Goal: Task Accomplishment & Management: Complete application form

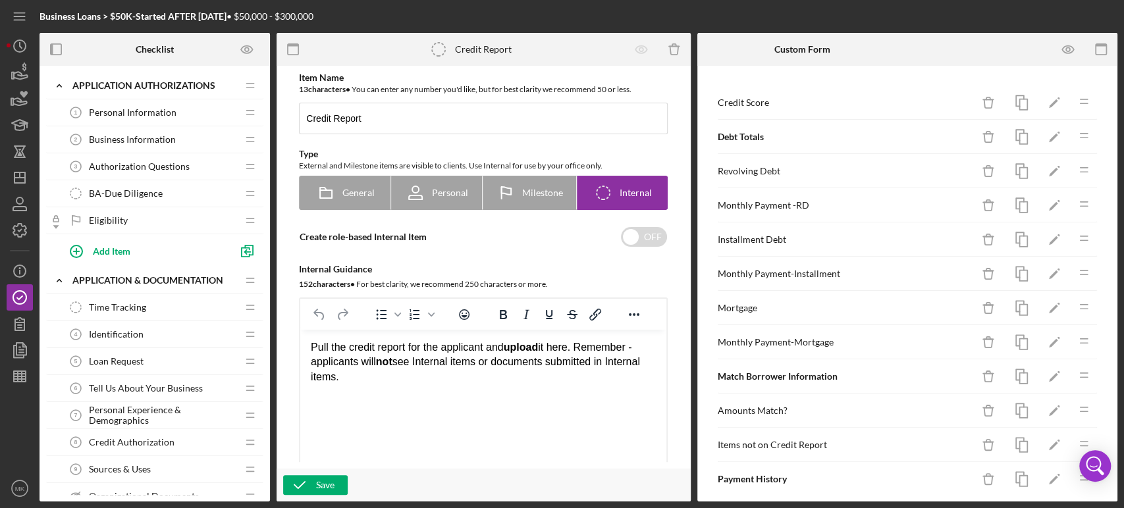
scroll to position [76, 0]
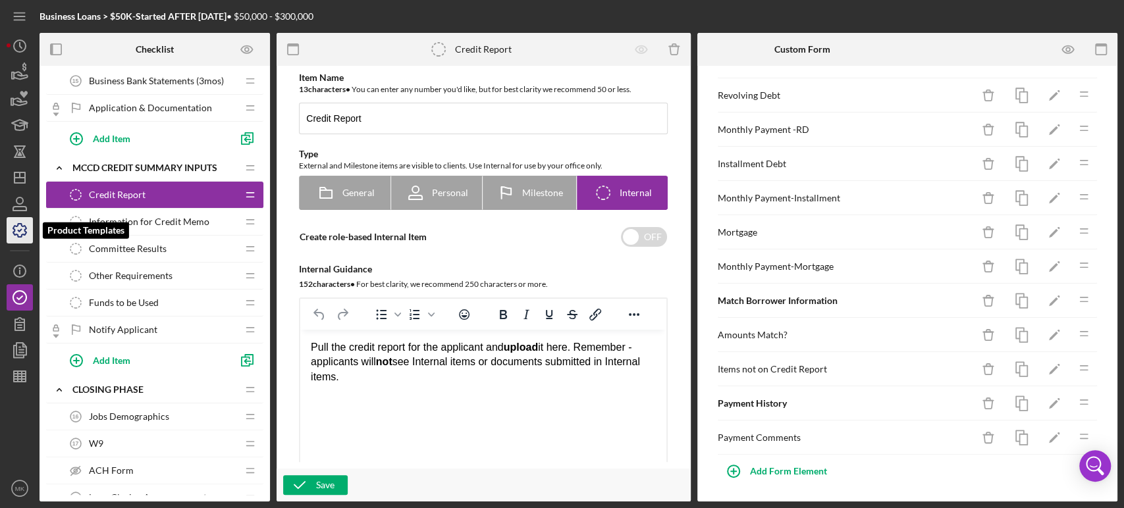
click at [20, 228] on icon "button" at bounding box center [19, 230] width 33 height 33
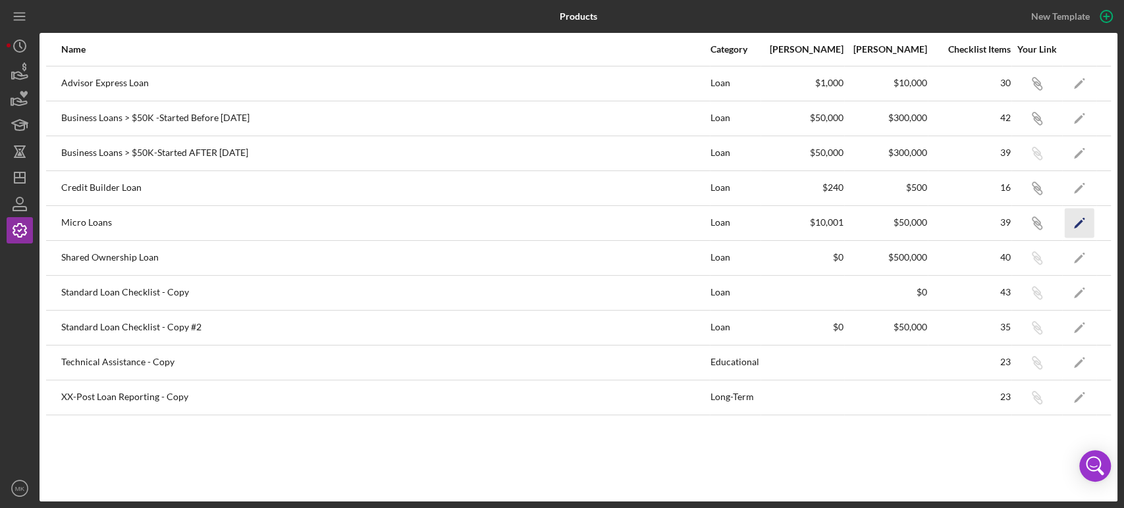
click at [1076, 221] on icon "Icon/Edit" at bounding box center [1080, 223] width 30 height 30
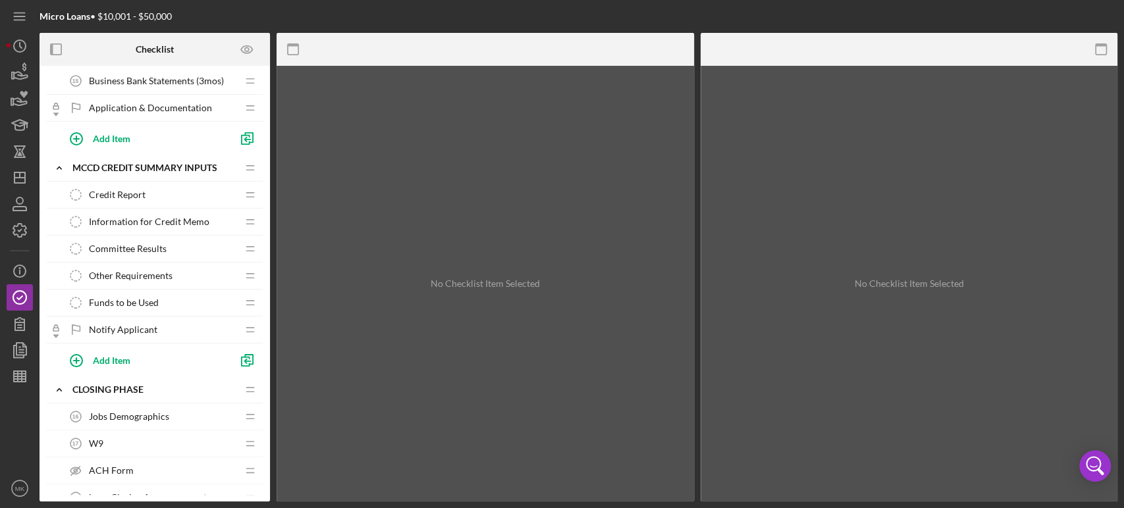
scroll to position [658, 0]
click at [170, 300] on div "Funds to be Used Funds to be Used" at bounding box center [150, 303] width 174 height 26
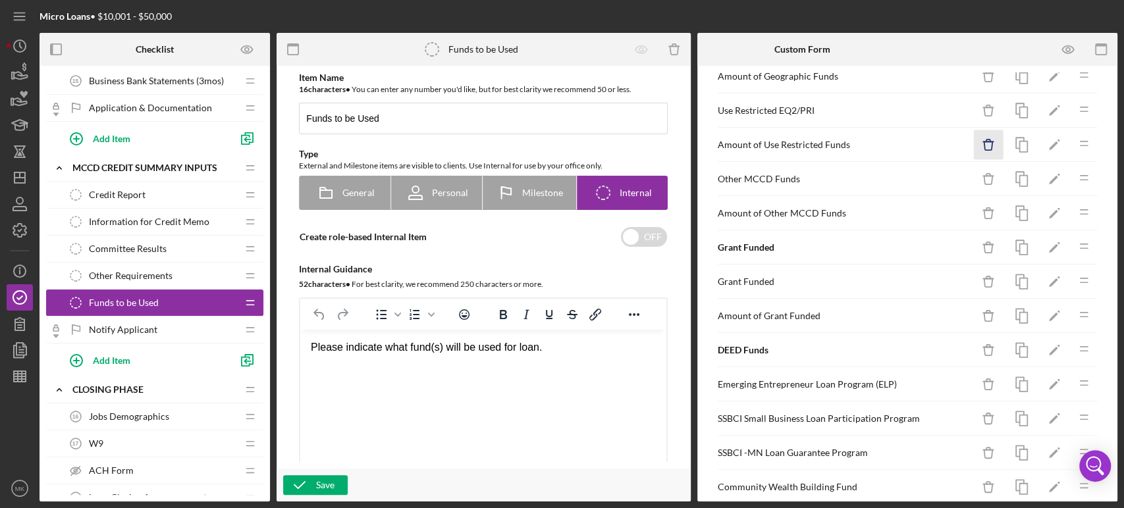
scroll to position [219, 0]
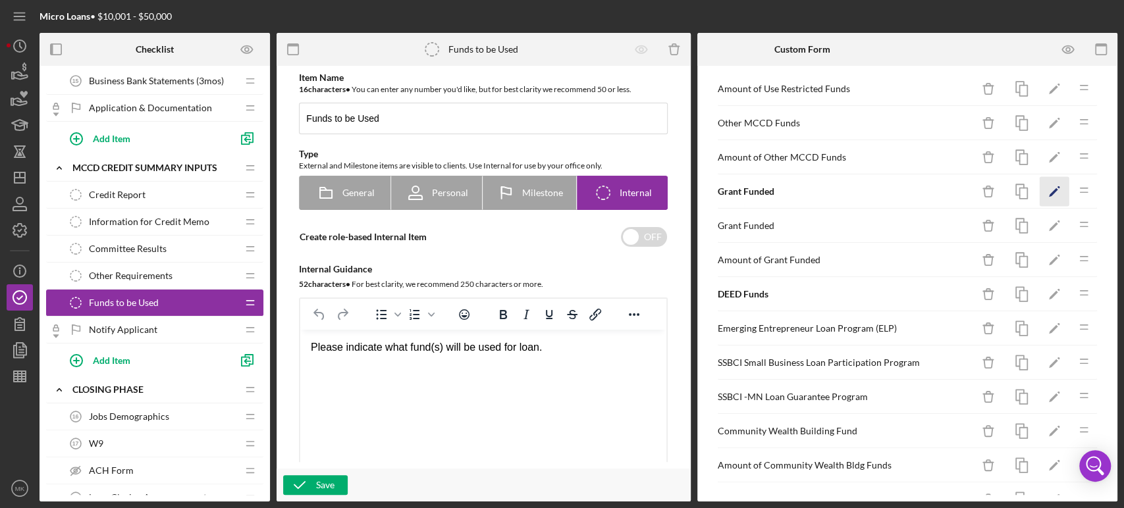
click at [1046, 192] on icon "Icon/Edit" at bounding box center [1055, 192] width 30 height 30
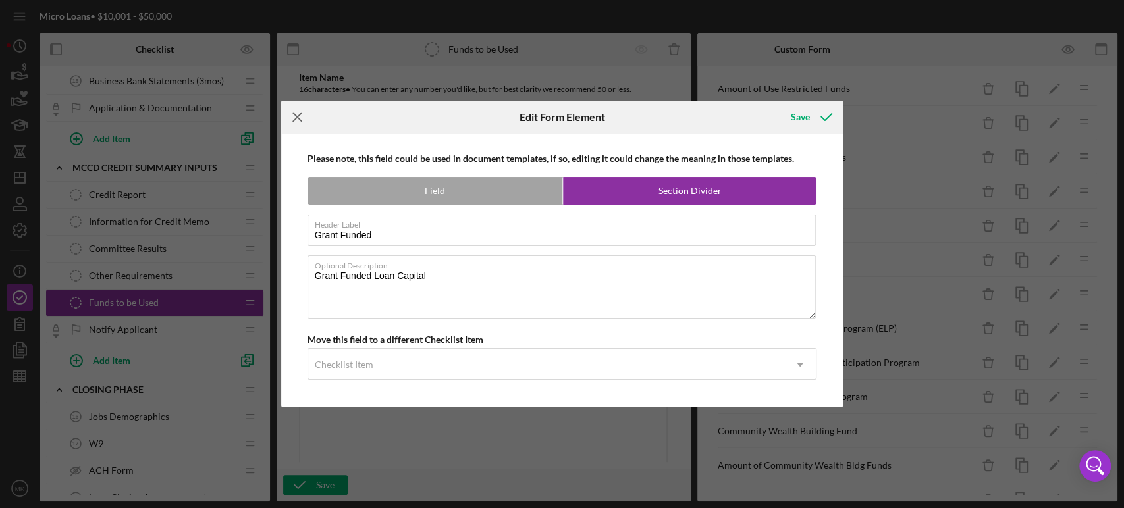
click at [294, 116] on icon "Icon/Menu Close" at bounding box center [297, 117] width 33 height 33
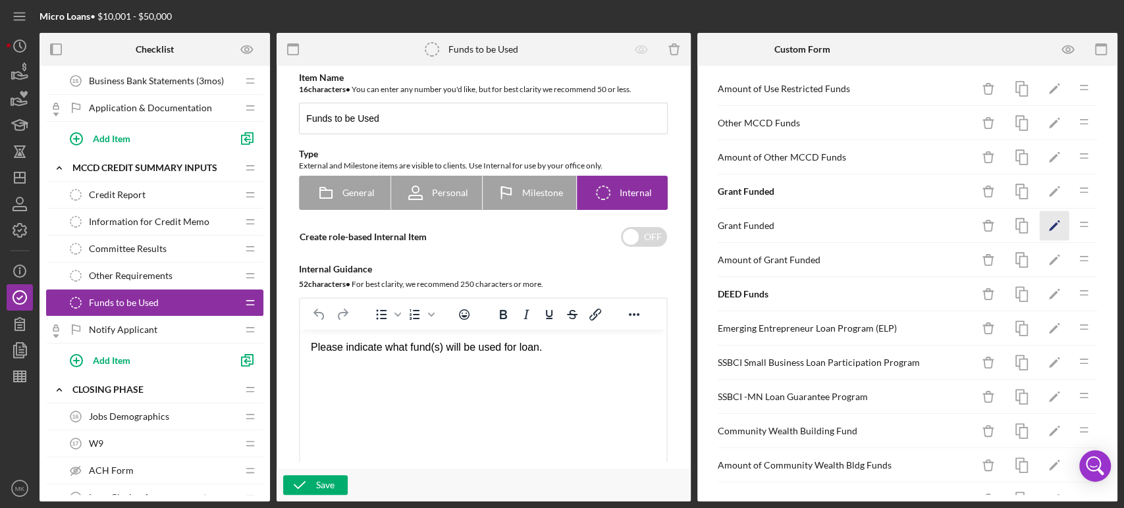
click at [1043, 221] on icon "Icon/Edit" at bounding box center [1055, 226] width 30 height 30
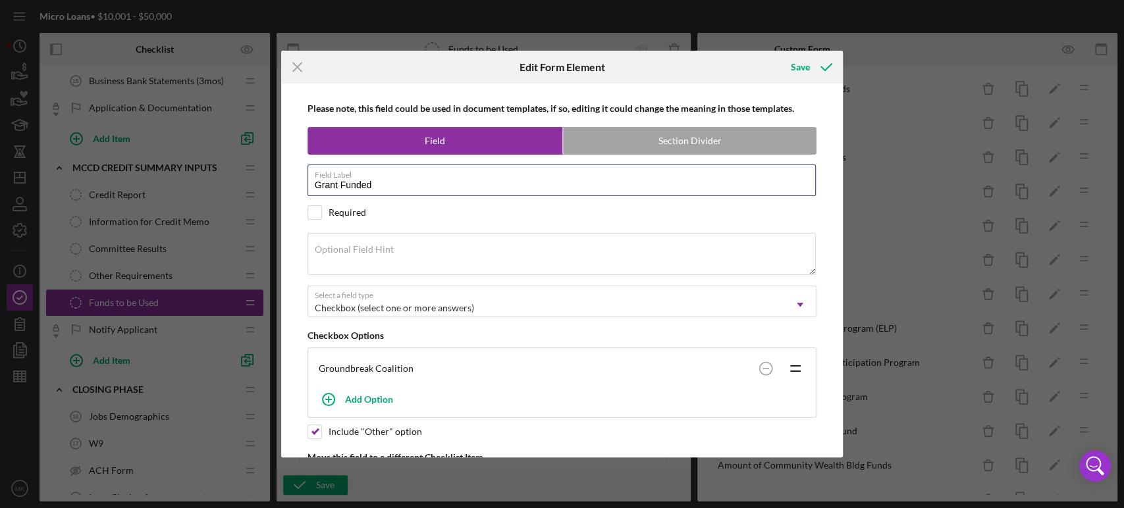
drag, startPoint x: 382, startPoint y: 185, endPoint x: 290, endPoint y: 196, distance: 92.1
click at [290, 196] on div "Please note, this field could be used in document templates, if so, editing it …" at bounding box center [562, 271] width 549 height 374
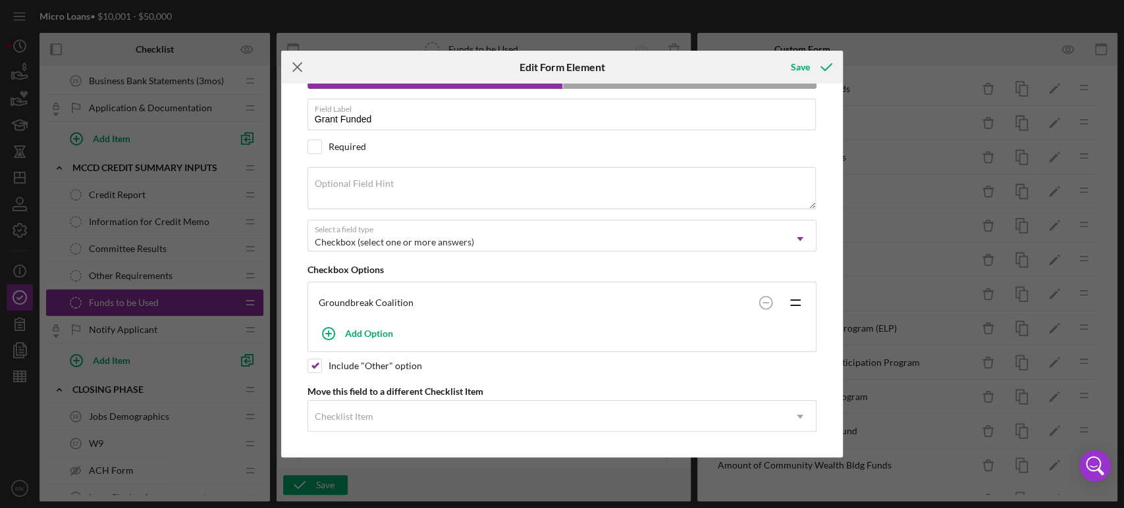
click at [300, 65] on line at bounding box center [297, 67] width 9 height 9
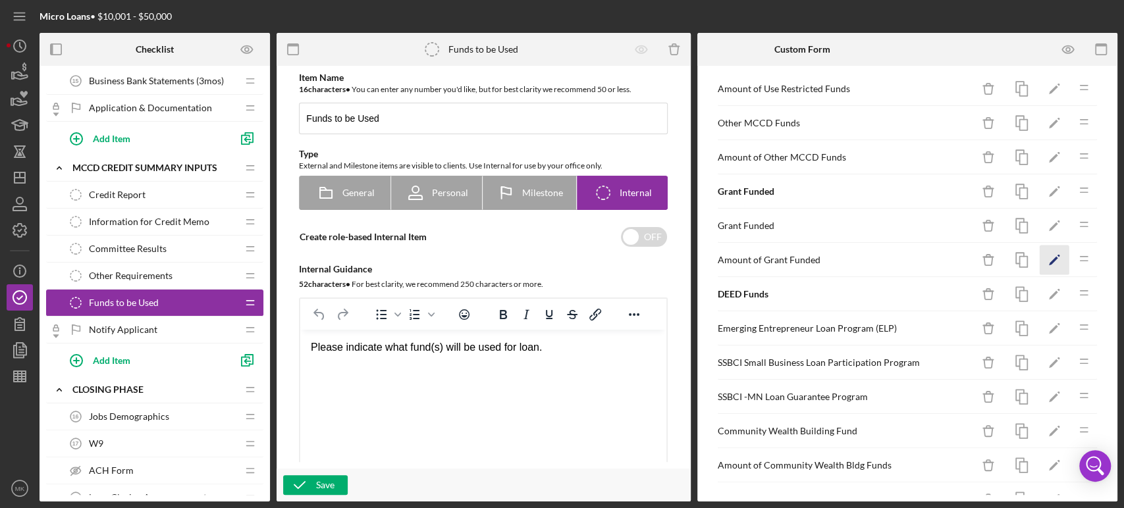
click at [1049, 257] on polygon "button" at bounding box center [1053, 261] width 9 height 9
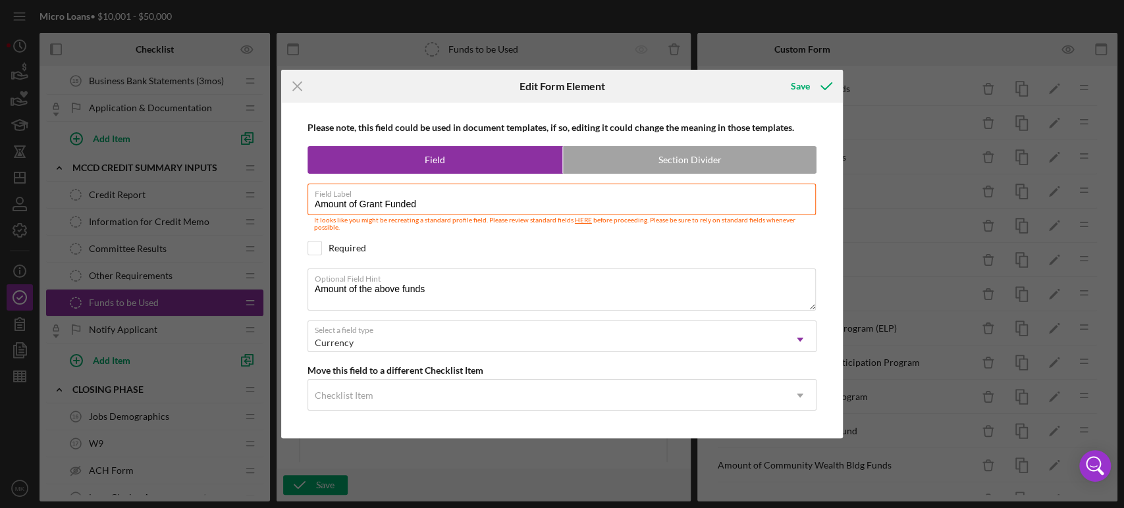
drag, startPoint x: 423, startPoint y: 206, endPoint x: 270, endPoint y: 215, distance: 153.7
click at [270, 215] on div "Icon/Menu Close Edit Form Element Save Please note, this field could be used in…" at bounding box center [562, 254] width 1124 height 508
drag, startPoint x: 432, startPoint y: 294, endPoint x: 284, endPoint y: 284, distance: 147.9
click at [284, 284] on div "Please note, this field could be used in document templates, if so, editing it …" at bounding box center [562, 271] width 562 height 336
click at [296, 84] on icon "Icon/Menu Close" at bounding box center [297, 86] width 33 height 33
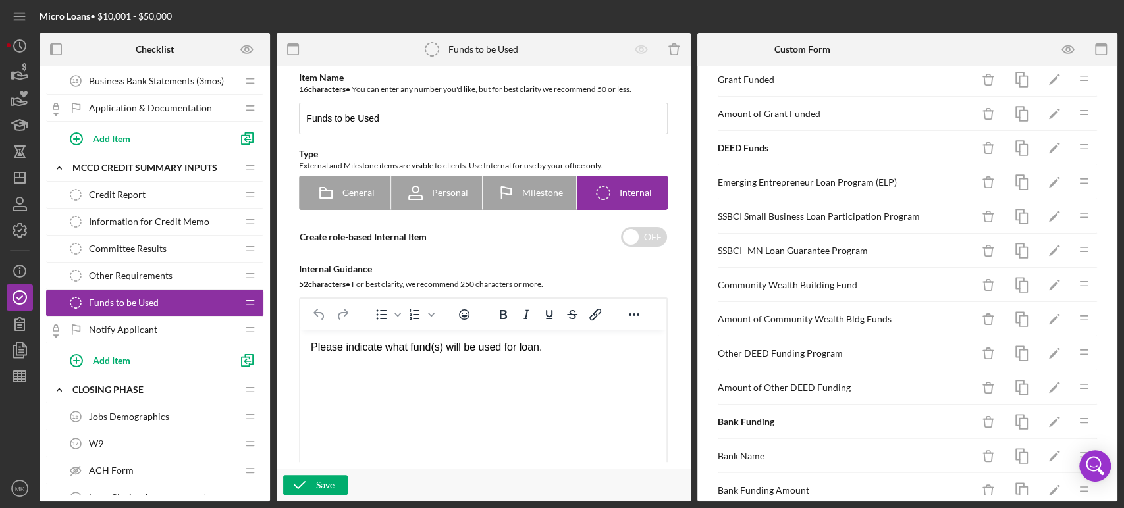
scroll to position [439, 0]
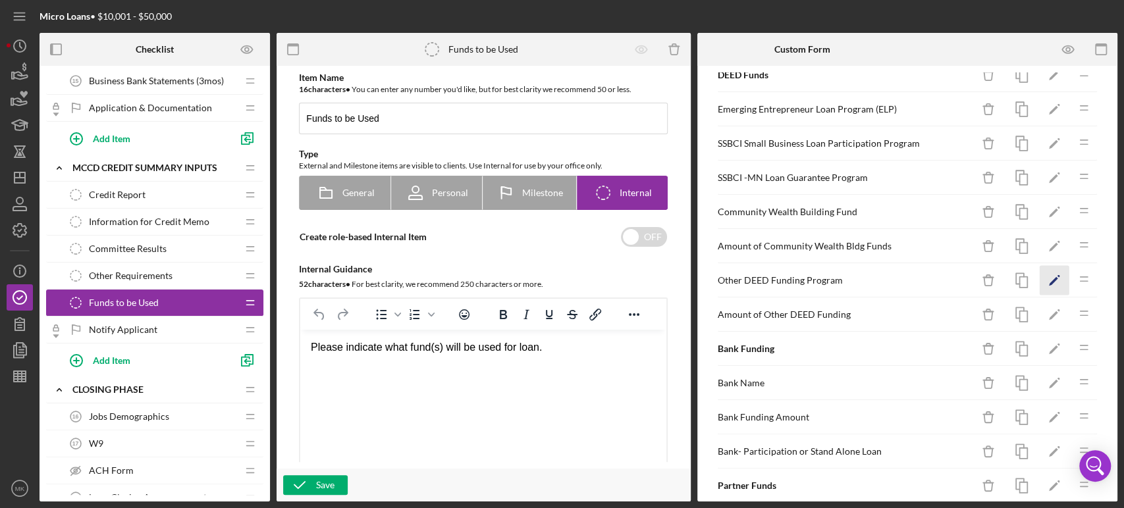
click at [1049, 277] on polygon "button" at bounding box center [1053, 281] width 9 height 9
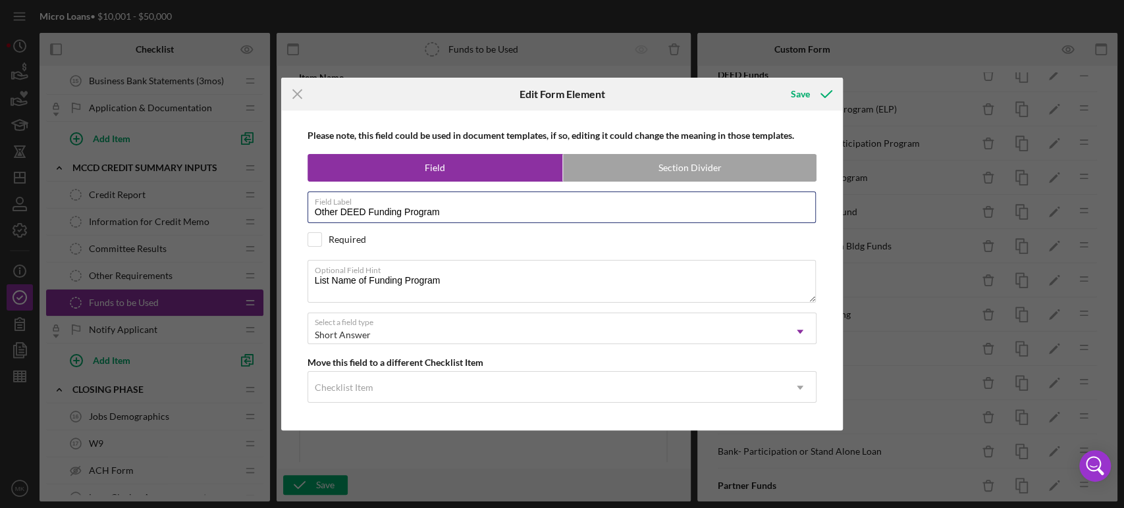
drag, startPoint x: 451, startPoint y: 213, endPoint x: 246, endPoint y: 207, distance: 204.8
click at [246, 207] on div "Icon/Menu Close Edit Form Element Save Please note, this field could be used in…" at bounding box center [562, 254] width 1124 height 508
drag, startPoint x: 442, startPoint y: 281, endPoint x: 275, endPoint y: 278, distance: 167.9
click at [275, 278] on div "Icon/Menu Close Edit Form Element Save Please note, this field could be used in…" at bounding box center [562, 254] width 1124 height 508
click at [298, 94] on line at bounding box center [297, 94] width 9 height 9
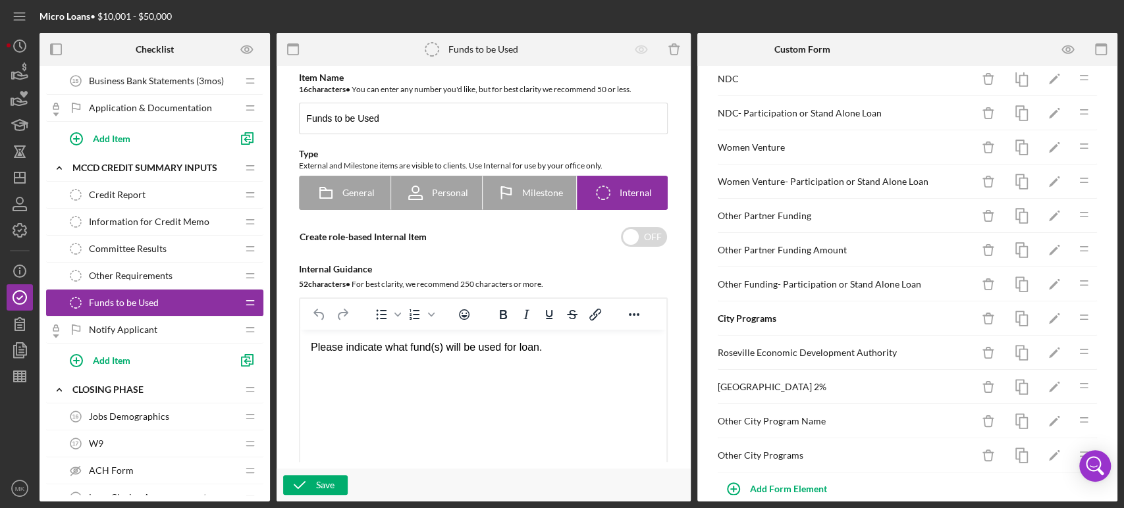
scroll to position [1167, 0]
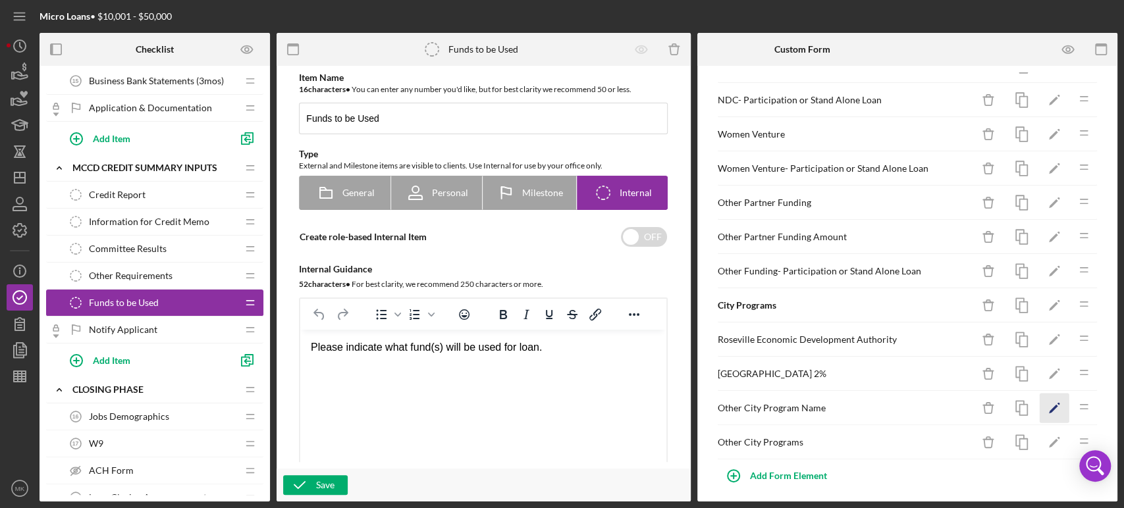
click at [1043, 398] on icon "Icon/Edit" at bounding box center [1055, 409] width 30 height 30
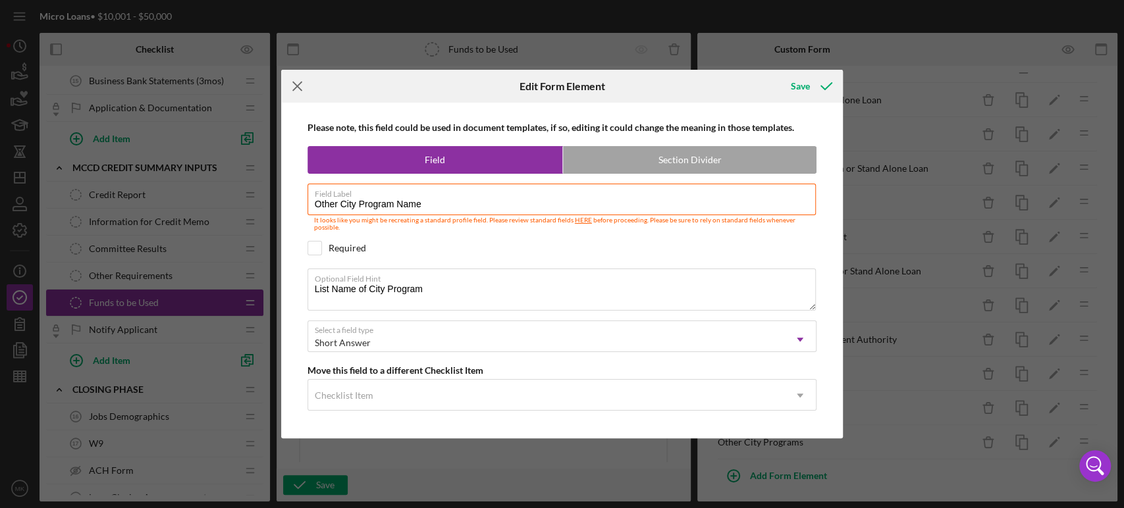
click at [300, 80] on icon "Icon/Menu Close" at bounding box center [297, 86] width 33 height 33
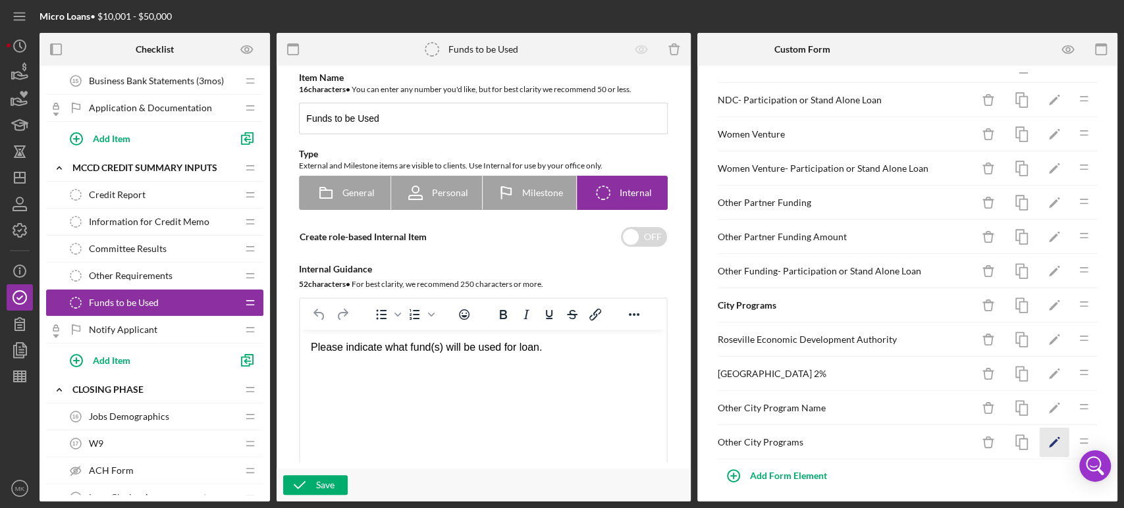
click at [1049, 439] on polygon "button" at bounding box center [1053, 443] width 9 height 9
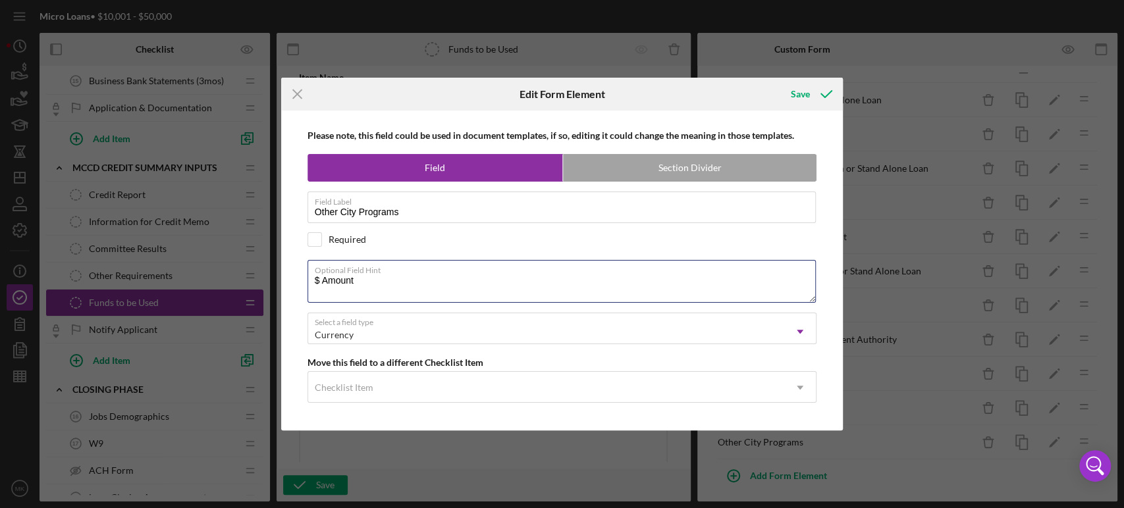
drag, startPoint x: 368, startPoint y: 282, endPoint x: 198, endPoint y: 257, distance: 171.8
click at [198, 257] on div "Icon/Menu Close Edit Form Element Save Please note, this field could be used in…" at bounding box center [562, 254] width 1124 height 508
click at [298, 92] on icon "Icon/Menu Close" at bounding box center [297, 94] width 33 height 33
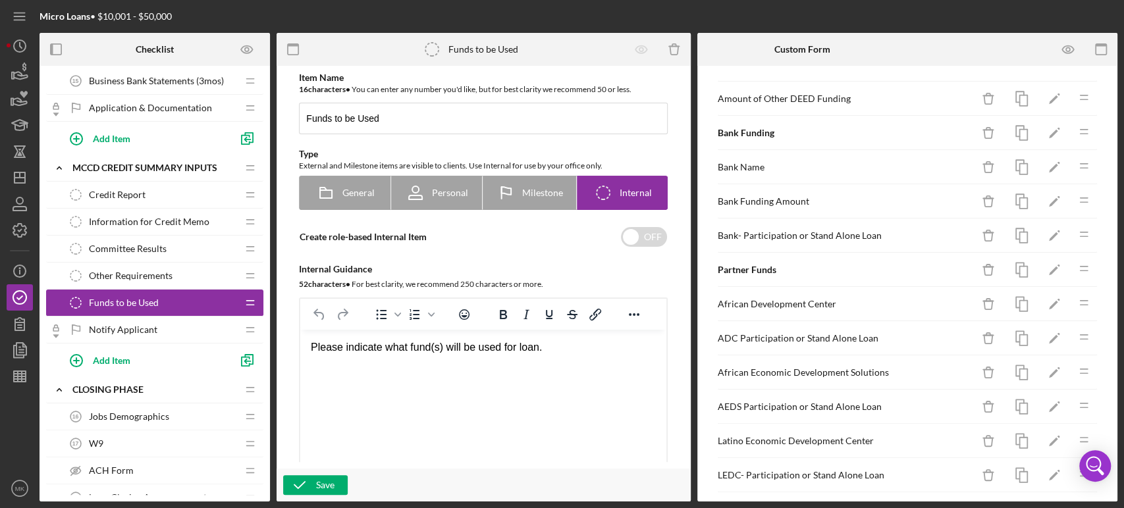
scroll to position [581, 0]
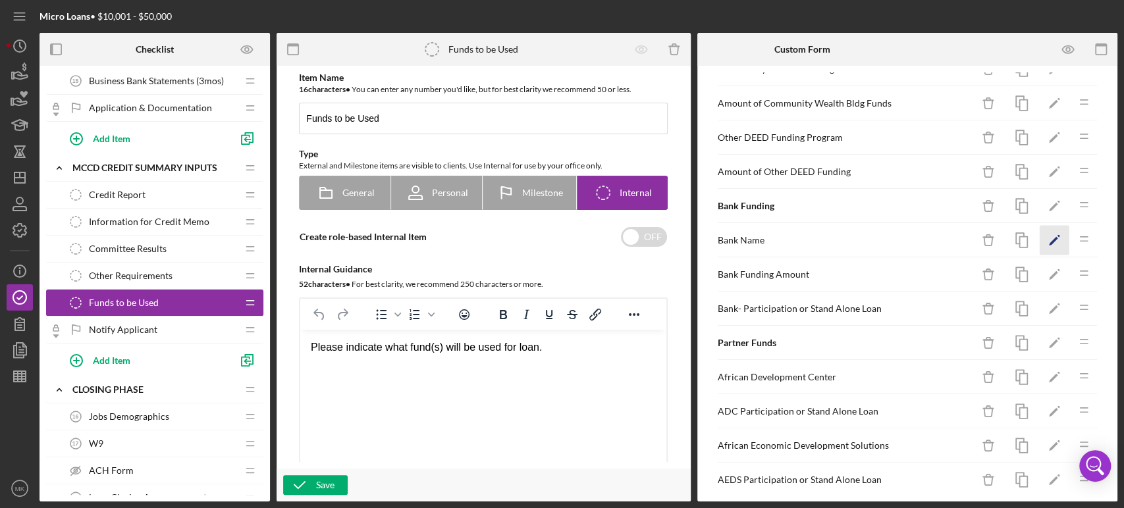
click at [1049, 238] on polygon "button" at bounding box center [1053, 241] width 9 height 9
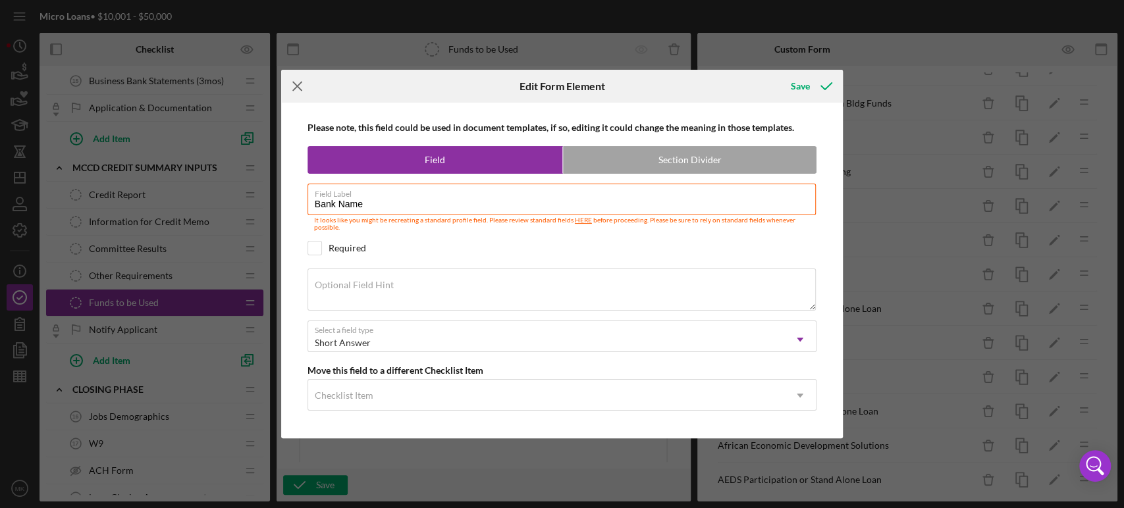
click at [295, 86] on icon "Icon/Menu Close" at bounding box center [297, 86] width 33 height 33
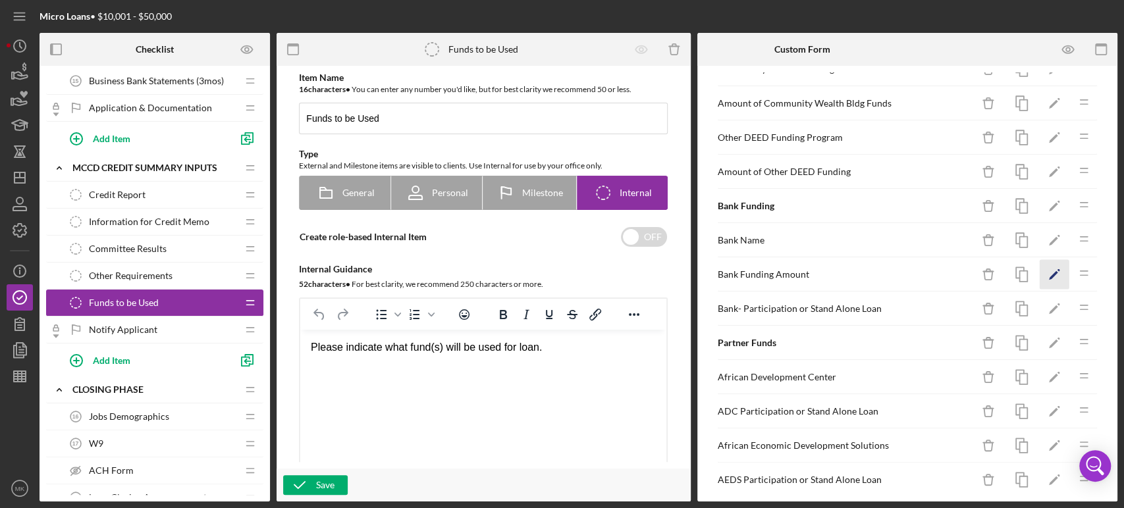
click at [1044, 267] on icon "Icon/Edit" at bounding box center [1055, 275] width 30 height 30
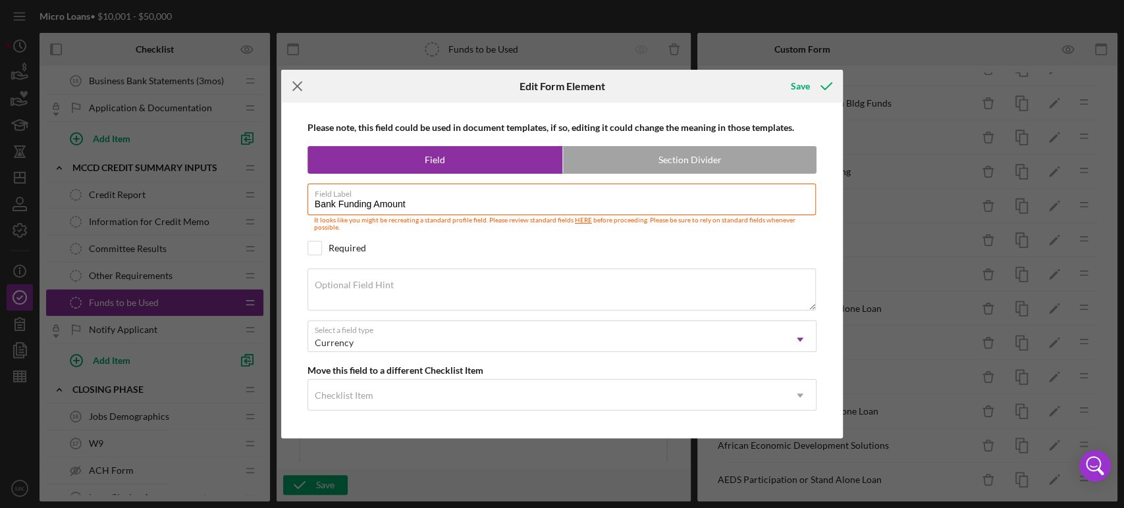
click at [300, 84] on icon "Icon/Menu Close" at bounding box center [297, 86] width 33 height 33
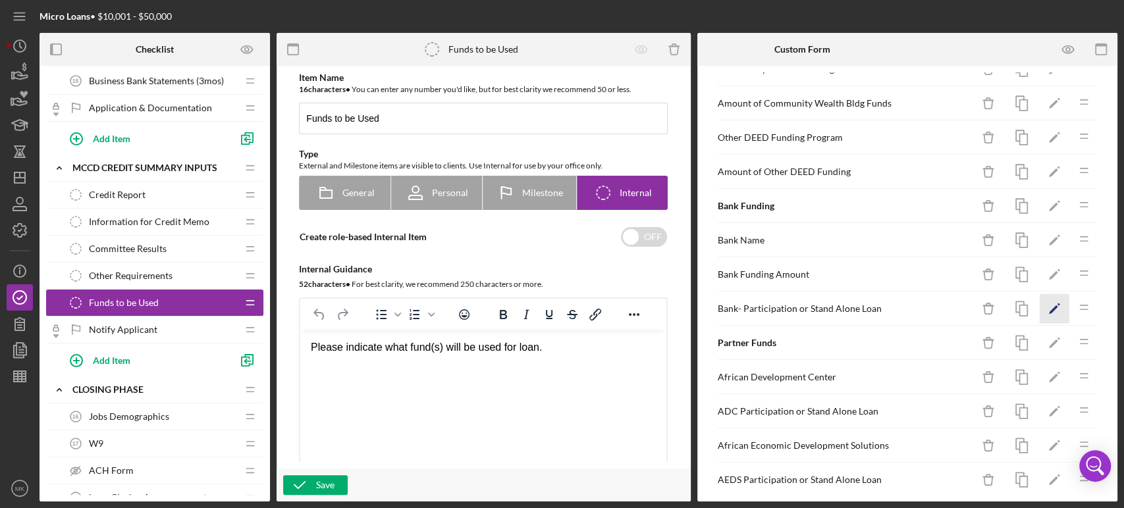
click at [1042, 300] on icon "Icon/Edit" at bounding box center [1055, 309] width 30 height 30
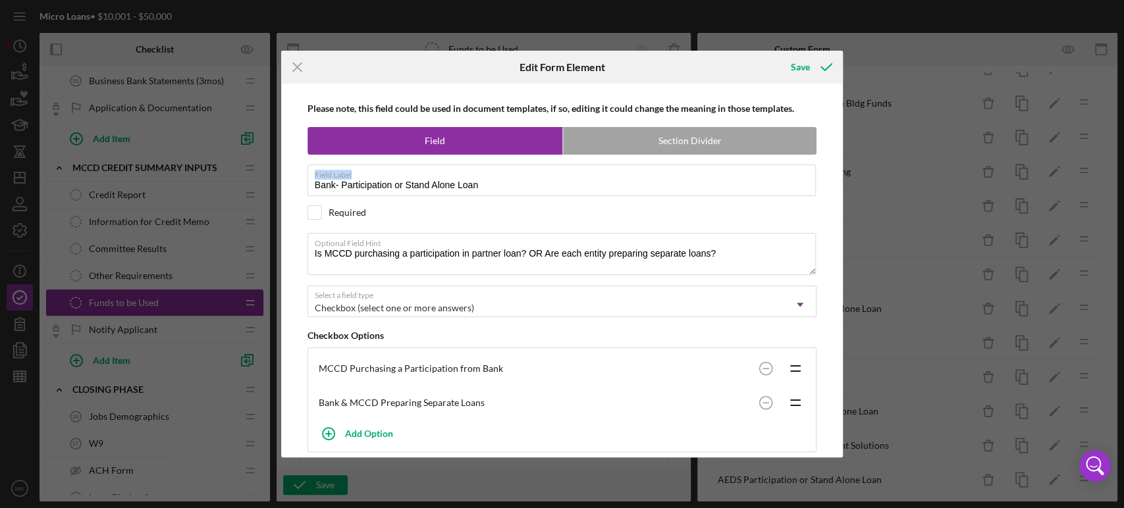
drag, startPoint x: 487, startPoint y: 178, endPoint x: 300, endPoint y: 176, distance: 186.4
click at [279, 175] on div "Icon/Menu Close Edit Form Element Save Please note, this field could be used in…" at bounding box center [562, 254] width 1124 height 508
drag, startPoint x: 483, startPoint y: 184, endPoint x: 294, endPoint y: 180, distance: 189.7
click at [294, 180] on div "Please note, this field could be used in document templates, if so, editing it …" at bounding box center [562, 271] width 549 height 374
drag, startPoint x: 726, startPoint y: 250, endPoint x: 311, endPoint y: 257, distance: 415.5
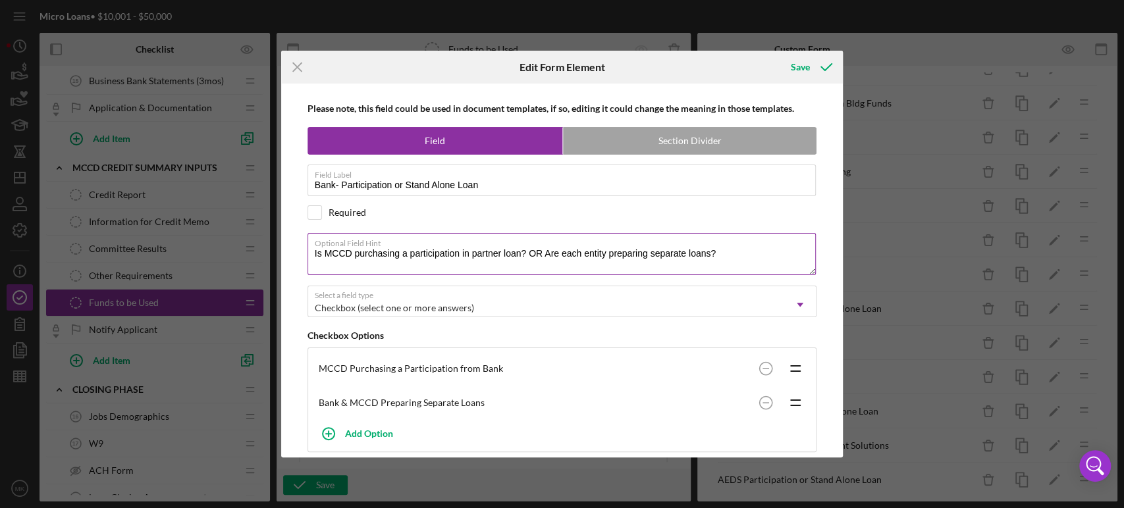
click at [311, 257] on textarea "Is MCCD purchasing a participation in partner loan? OR Are each entity preparin…" at bounding box center [561, 254] width 509 height 42
click at [300, 65] on icon "Icon/Menu Close" at bounding box center [297, 67] width 33 height 33
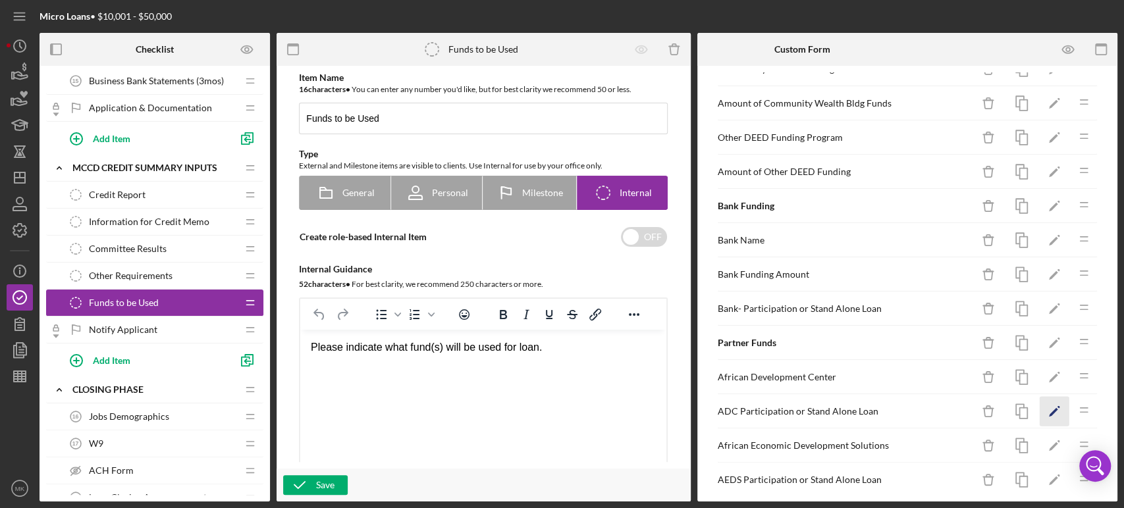
click at [1049, 408] on polygon "button" at bounding box center [1053, 412] width 9 height 9
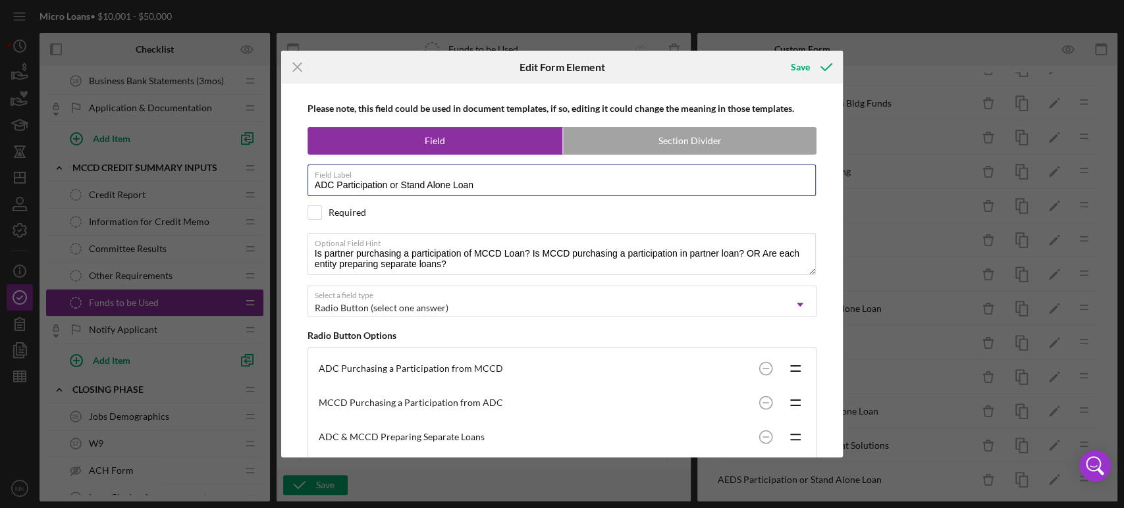
drag, startPoint x: 479, startPoint y: 184, endPoint x: 255, endPoint y: 192, distance: 224.0
click at [255, 192] on div "Icon/Menu Close Edit Form Element Save Please note, this field could be used in…" at bounding box center [562, 254] width 1124 height 508
drag, startPoint x: 453, startPoint y: 266, endPoint x: 306, endPoint y: 257, distance: 147.7
click at [306, 257] on div "Please note, this field could be used in document templates, if so, editing it …" at bounding box center [562, 271] width 549 height 374
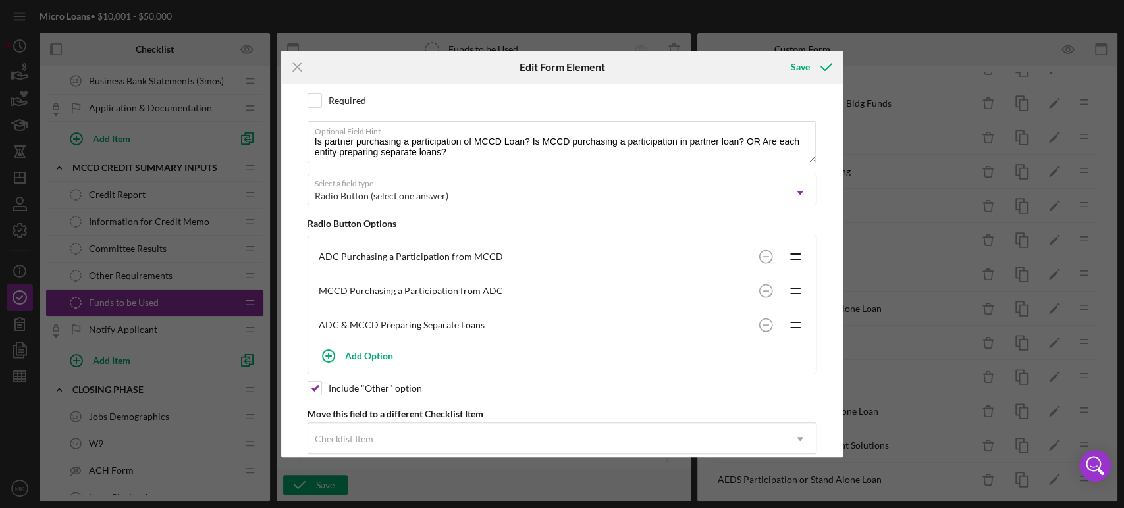
scroll to position [134, 0]
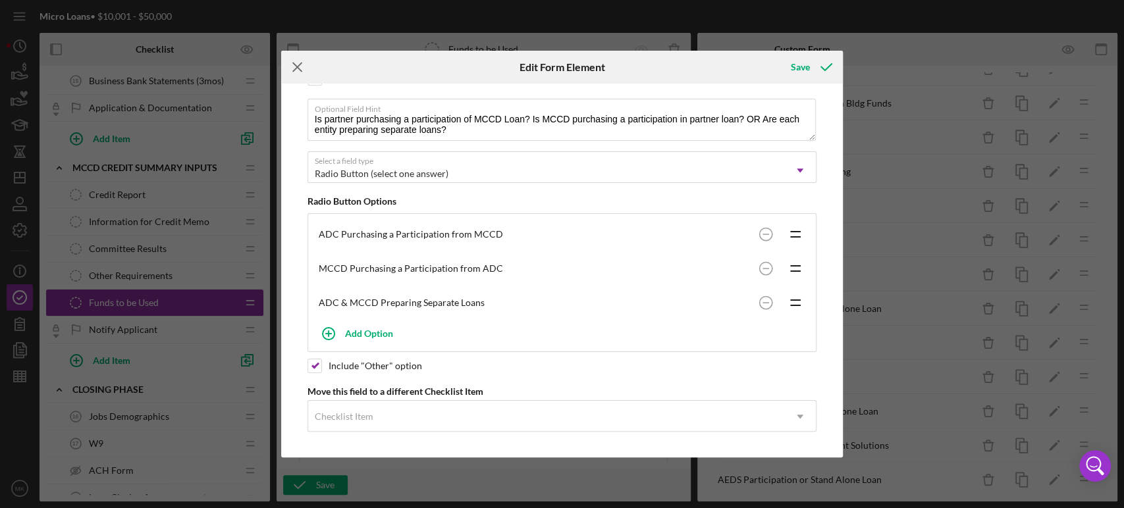
click at [298, 61] on icon "Icon/Menu Close" at bounding box center [297, 67] width 33 height 33
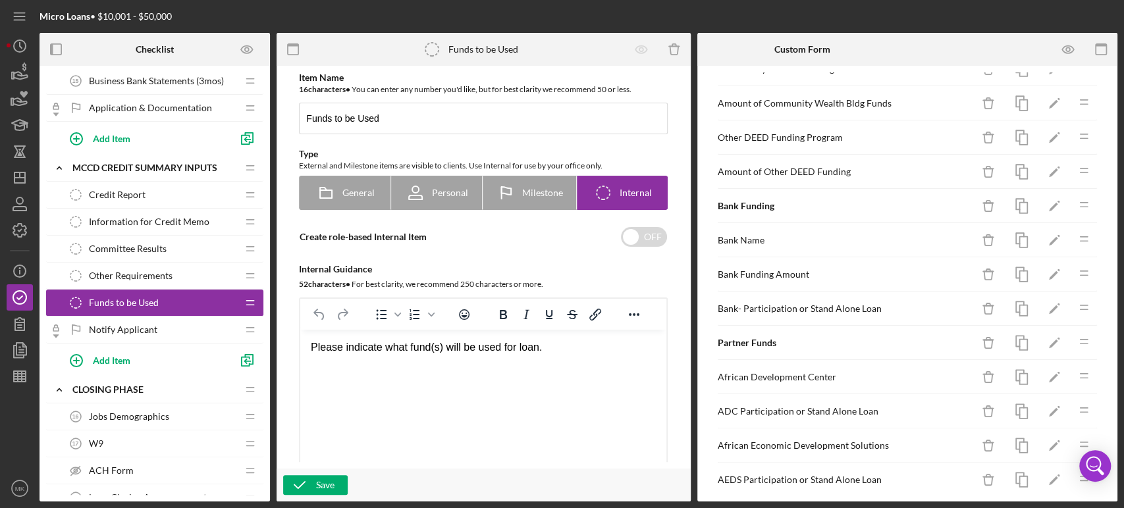
click at [849, 475] on div "AEDS Participation or Stand Alone Loan" at bounding box center [845, 480] width 255 height 11
click at [1049, 477] on polygon "button" at bounding box center [1053, 481] width 9 height 9
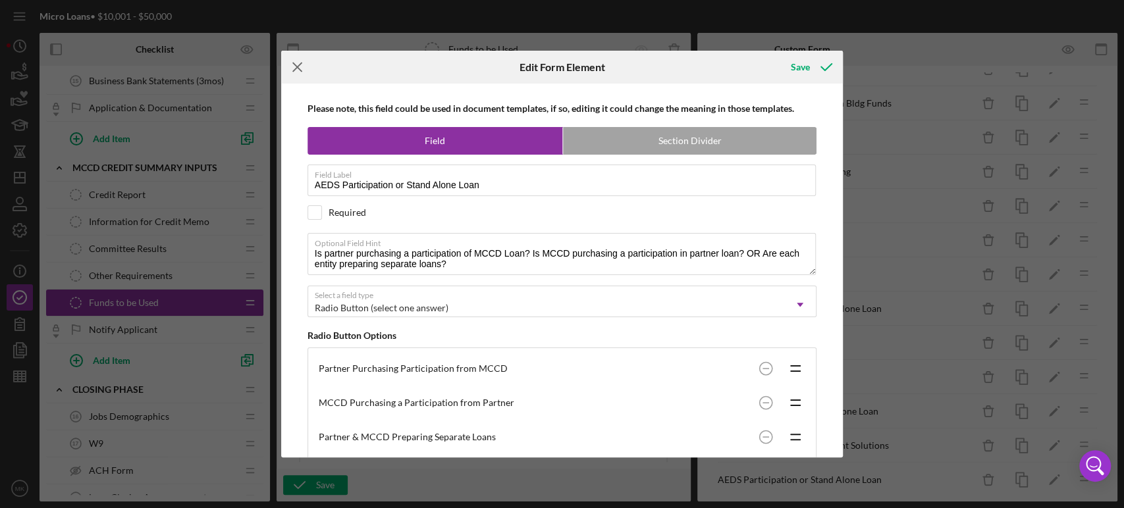
click at [295, 65] on line at bounding box center [297, 67] width 9 height 9
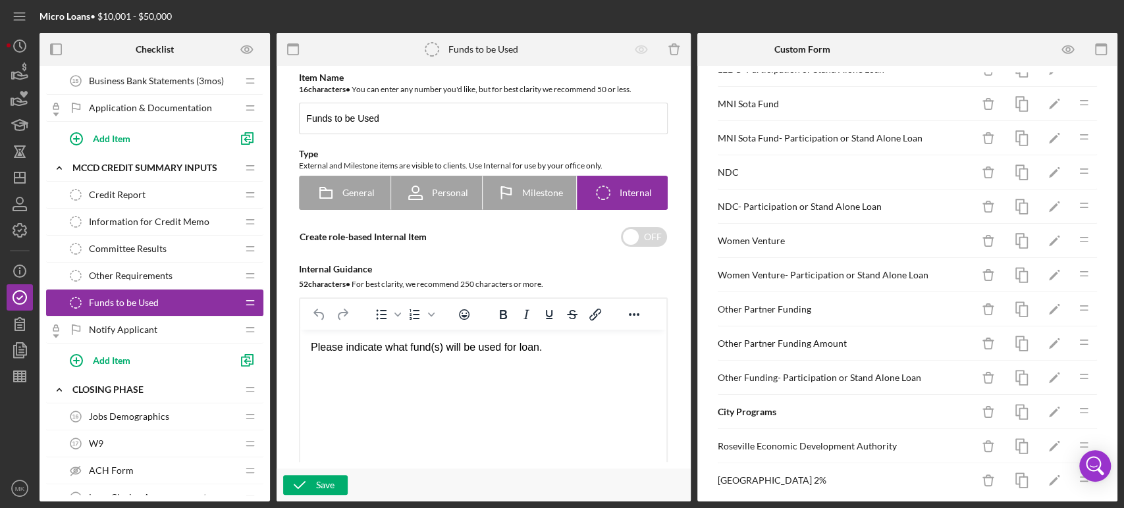
scroll to position [1094, 0]
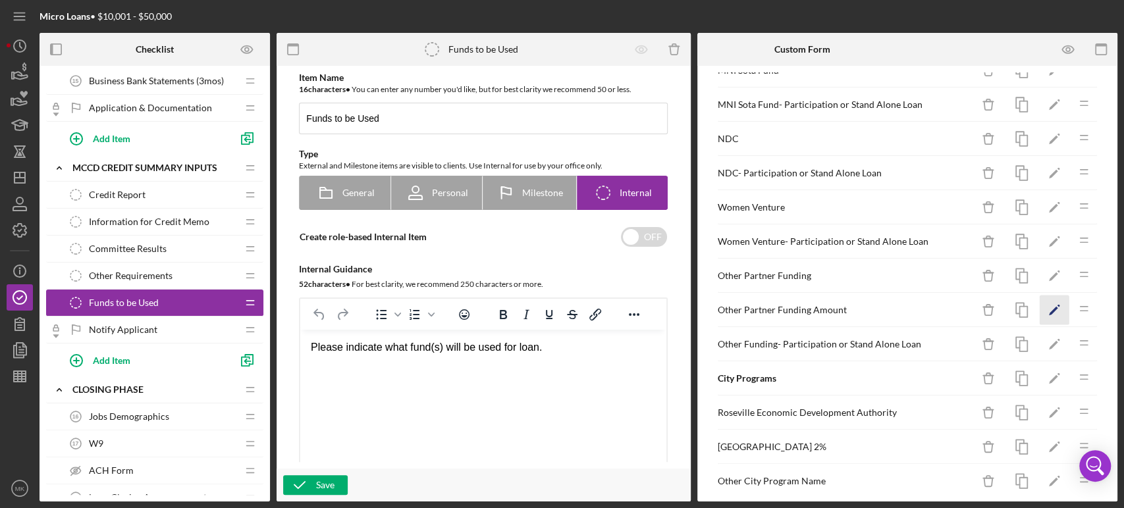
click at [1049, 307] on polygon "button" at bounding box center [1053, 311] width 9 height 9
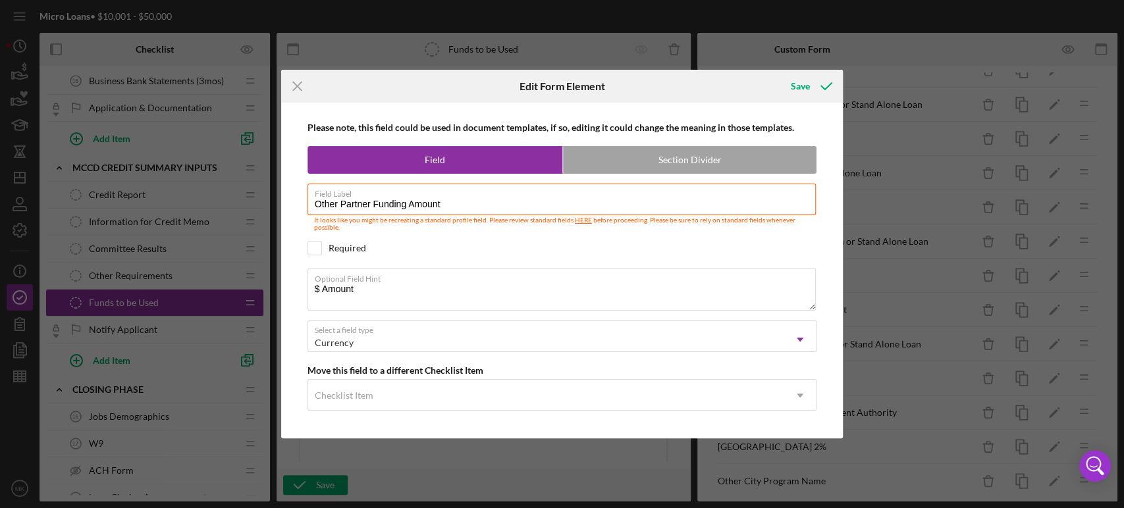
drag, startPoint x: 446, startPoint y: 205, endPoint x: 289, endPoint y: 198, distance: 156.8
click at [289, 198] on div "Please note, this field could be used in document templates, if so, editing it …" at bounding box center [562, 271] width 549 height 336
drag, startPoint x: 363, startPoint y: 292, endPoint x: 269, endPoint y: 273, distance: 96.7
click at [269, 273] on div "Icon/Menu Close Edit Form Element Save Please note, this field could be used in…" at bounding box center [562, 254] width 1124 height 508
click at [297, 85] on icon "Icon/Menu Close" at bounding box center [297, 86] width 33 height 33
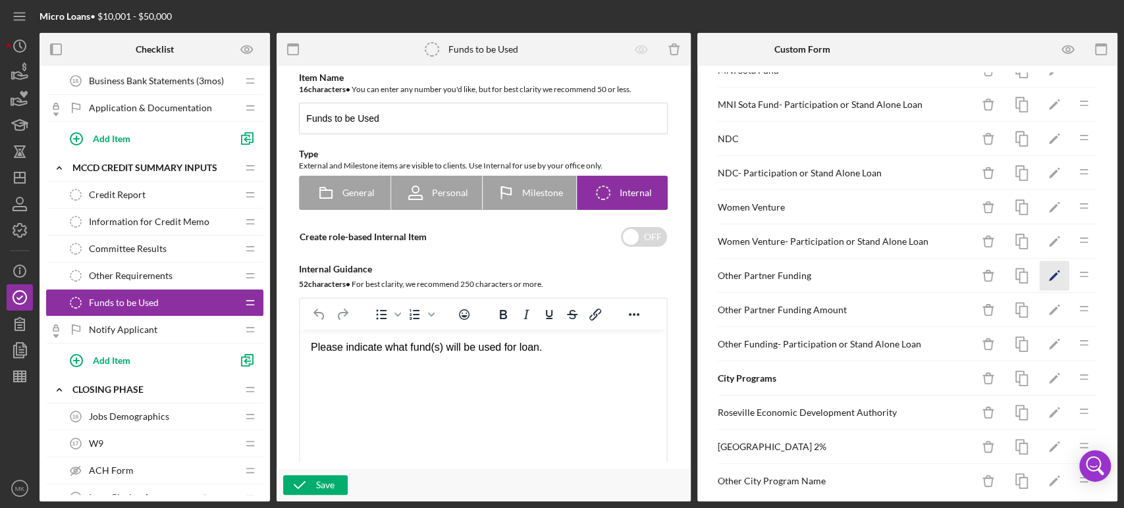
click at [1044, 271] on icon "Icon/Edit" at bounding box center [1055, 276] width 30 height 30
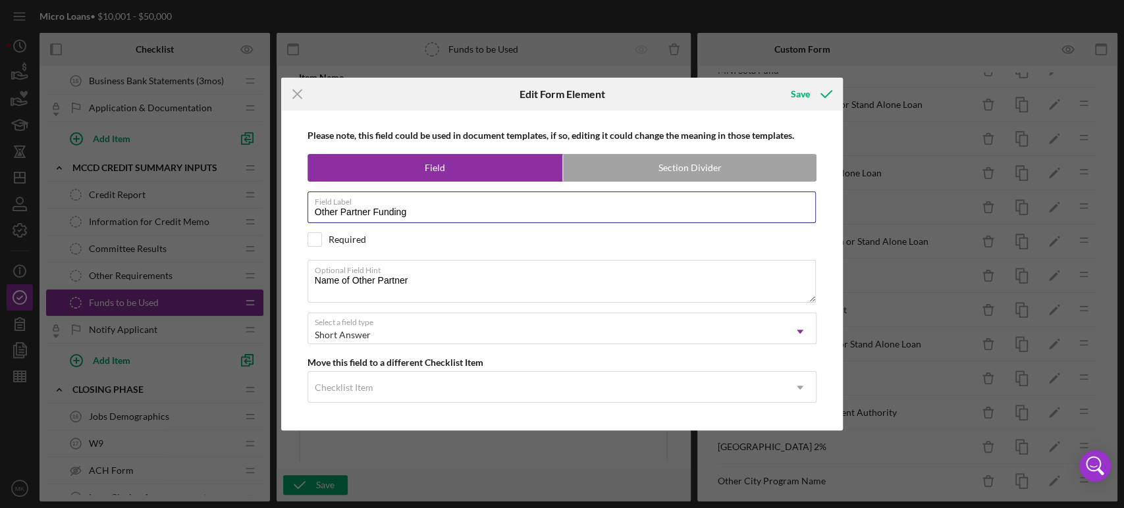
drag, startPoint x: 421, startPoint y: 213, endPoint x: 232, endPoint y: 220, distance: 189.7
click at [232, 220] on div "Icon/Menu Close Edit Form Element Save Please note, this field could be used in…" at bounding box center [562, 254] width 1124 height 508
drag, startPoint x: 417, startPoint y: 286, endPoint x: 263, endPoint y: 281, distance: 154.2
click at [263, 281] on div "Icon/Menu Close Edit Form Element Save Please note, this field could be used in…" at bounding box center [562, 254] width 1124 height 508
click at [295, 95] on line at bounding box center [297, 94] width 9 height 9
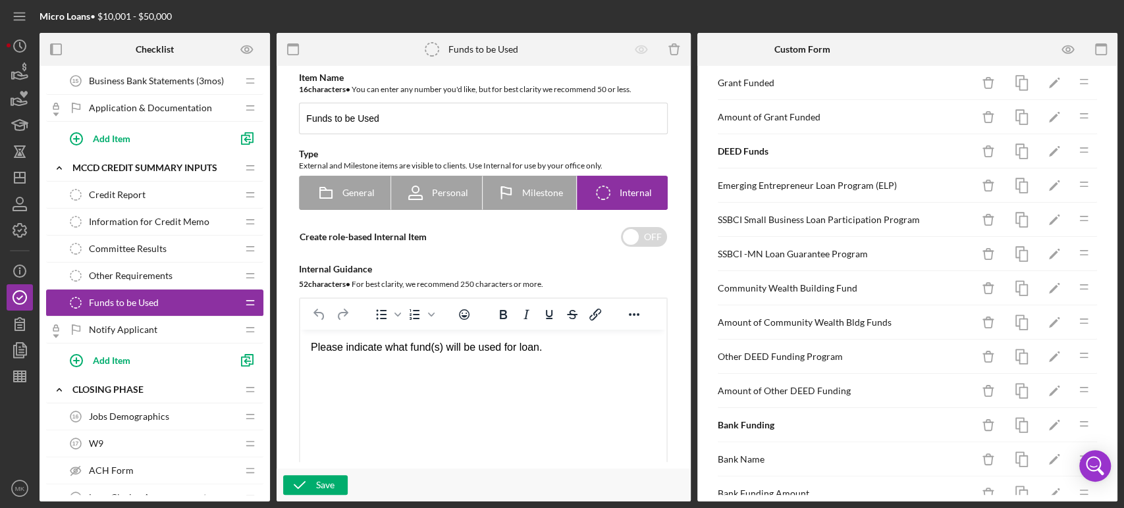
scroll to position [0, 0]
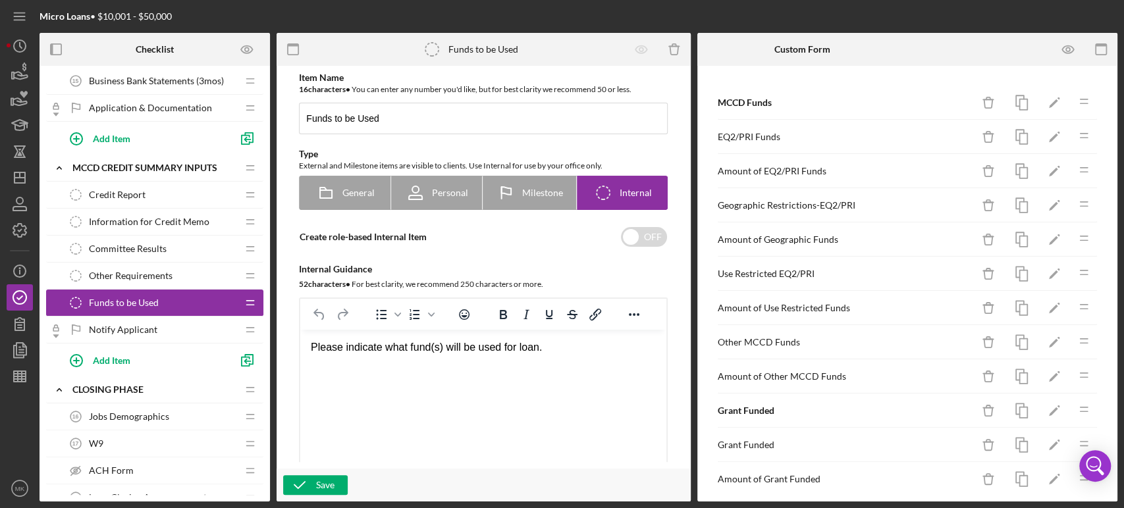
click at [818, 375] on div "Amount of Other MCCD Funds" at bounding box center [845, 376] width 255 height 11
click at [786, 341] on div "Other MCCD Funds" at bounding box center [845, 342] width 255 height 11
click at [1043, 339] on icon "Icon/Edit" at bounding box center [1055, 343] width 30 height 30
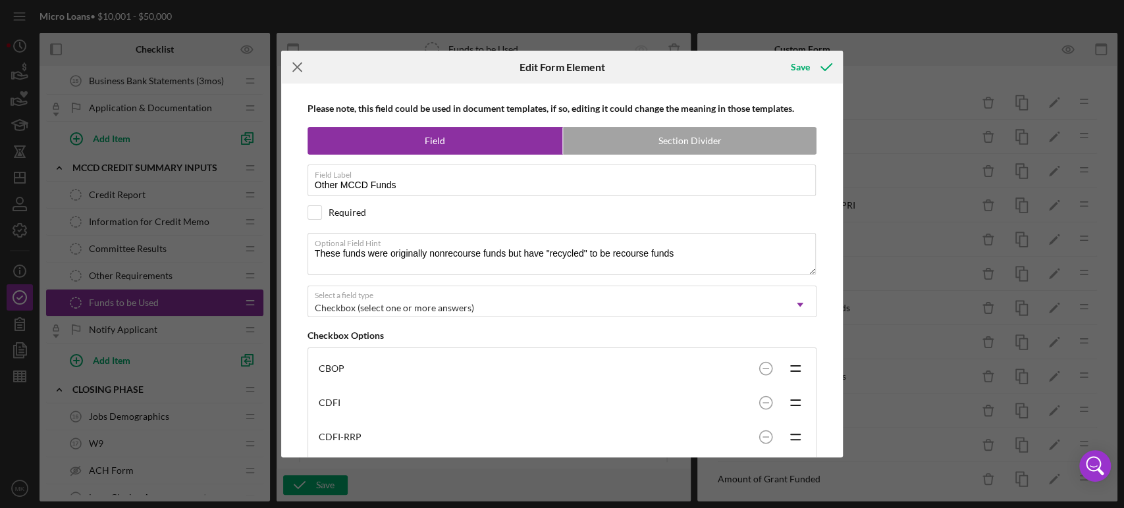
click at [294, 61] on icon "Icon/Menu Close" at bounding box center [297, 67] width 33 height 33
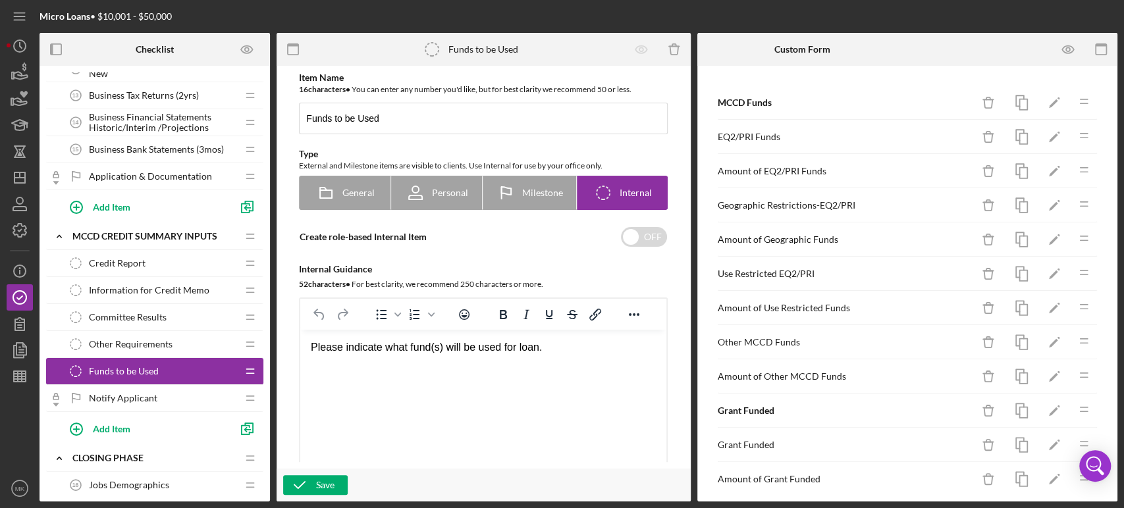
scroll to position [658, 0]
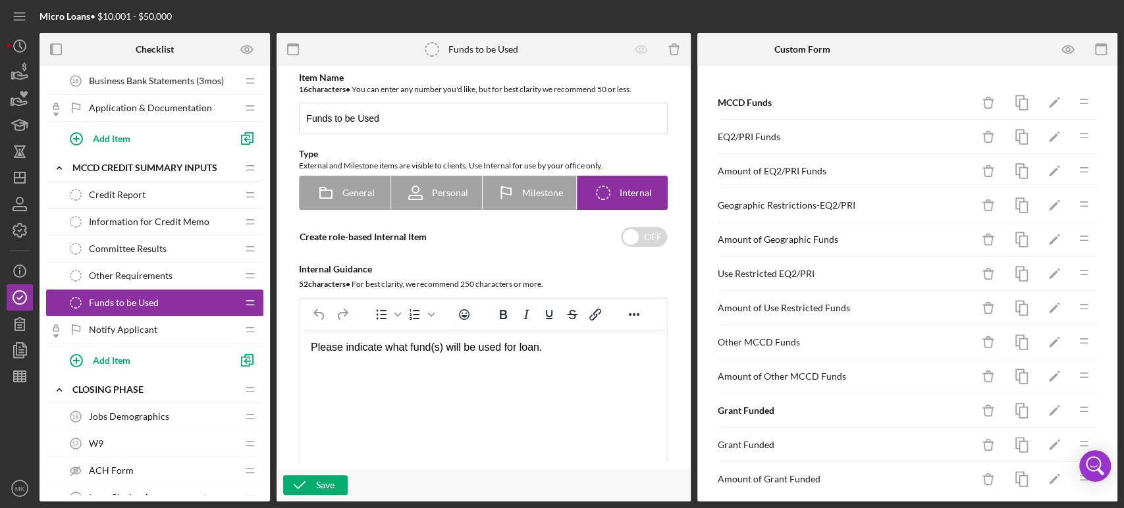
click at [147, 189] on div "Credit Report Credit Report" at bounding box center [150, 195] width 174 height 26
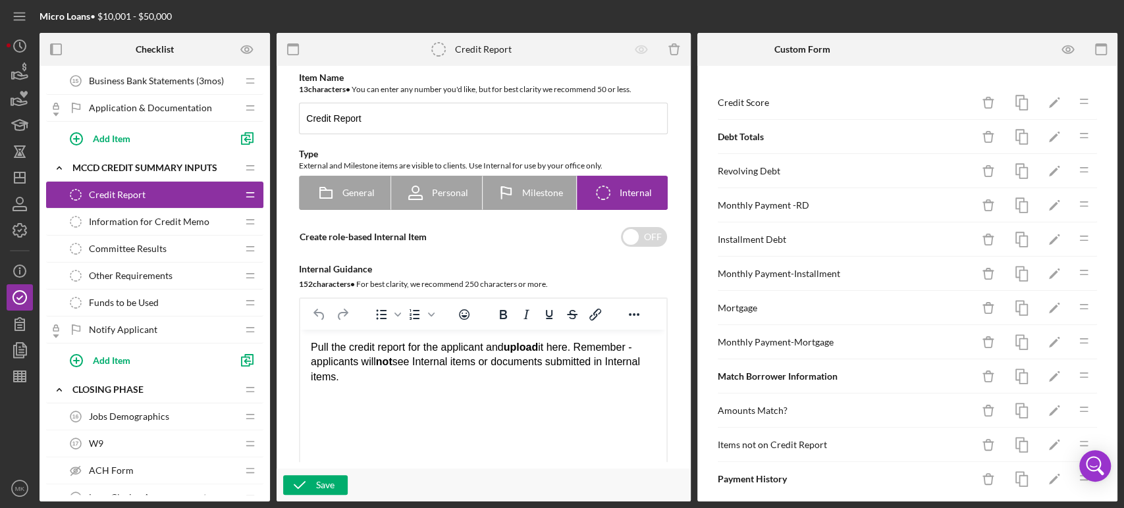
click at [180, 217] on span "Information for Credit Memo" at bounding box center [149, 222] width 120 height 11
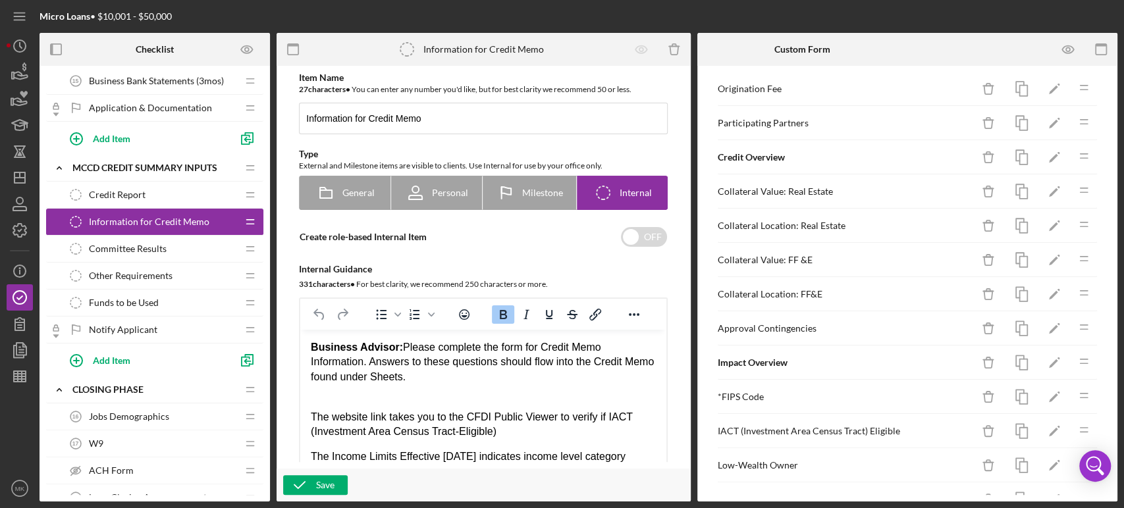
scroll to position [365, 0]
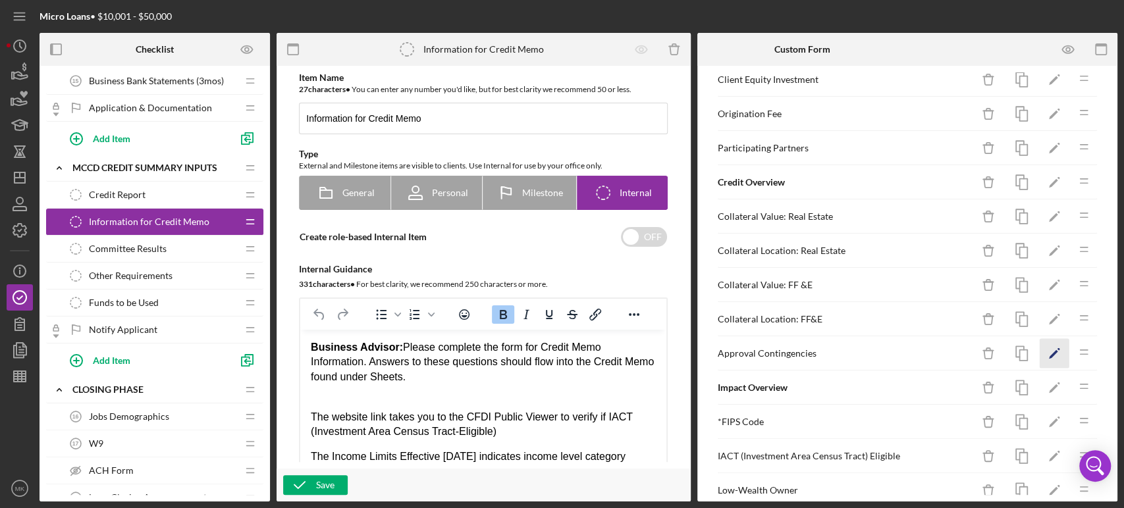
click at [1049, 352] on polygon "button" at bounding box center [1053, 354] width 9 height 9
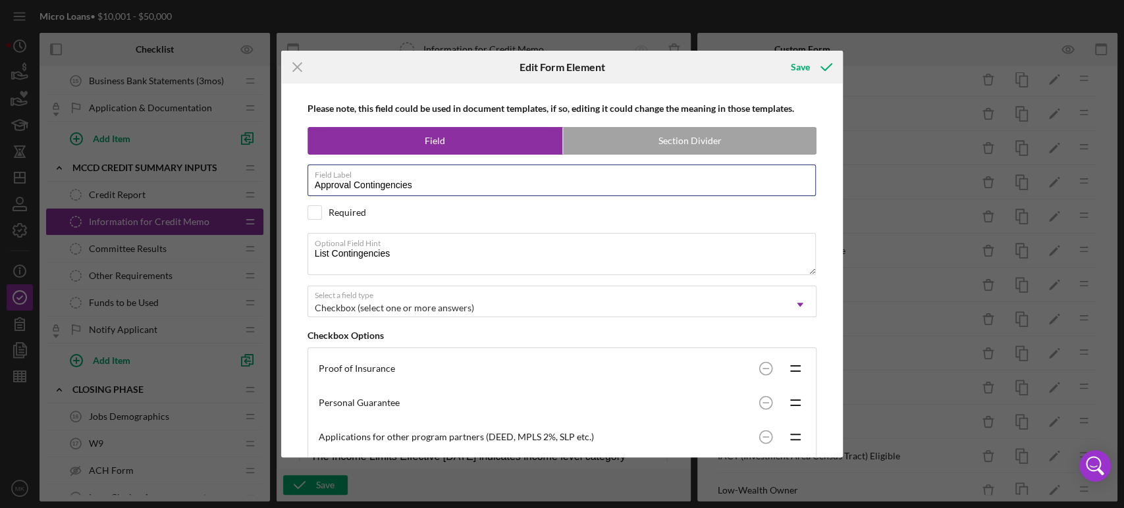
drag, startPoint x: 433, startPoint y: 189, endPoint x: 195, endPoint y: 195, distance: 237.8
click at [195, 195] on div "Icon/Menu Close Edit Form Element Save Please note, this field could be used in…" at bounding box center [562, 254] width 1124 height 508
drag, startPoint x: 404, startPoint y: 253, endPoint x: 278, endPoint y: 244, distance: 126.1
click at [278, 244] on div "Icon/Menu Close Edit Form Element Save Please note, this field could be used in…" at bounding box center [562, 254] width 1124 height 508
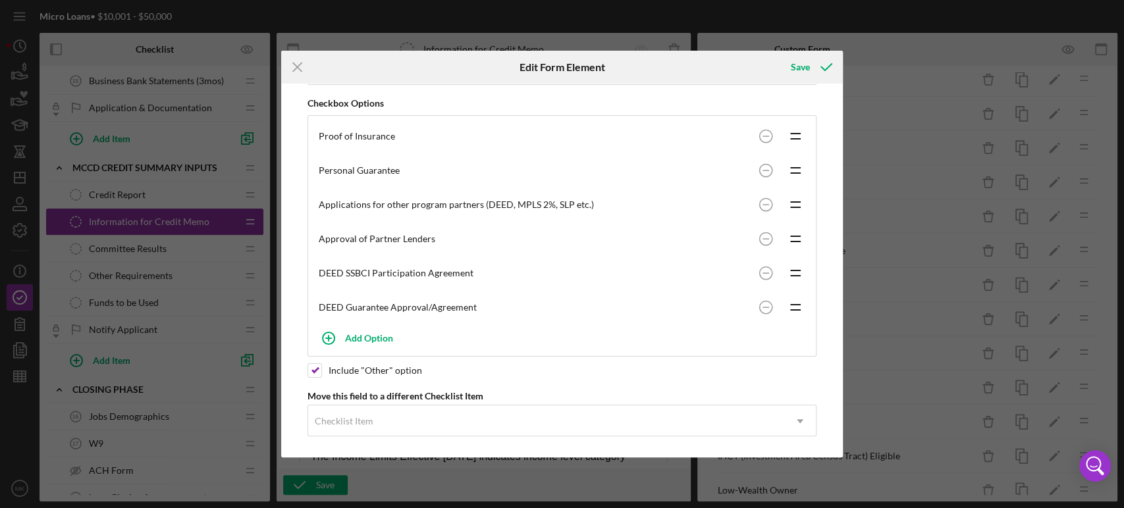
scroll to position [237, 0]
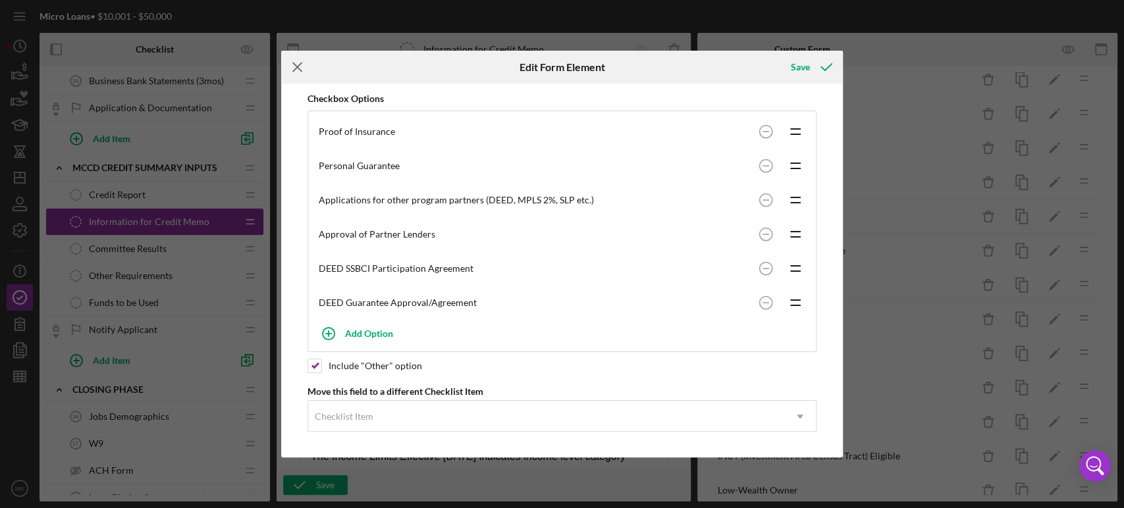
click at [299, 68] on line at bounding box center [297, 67] width 9 height 9
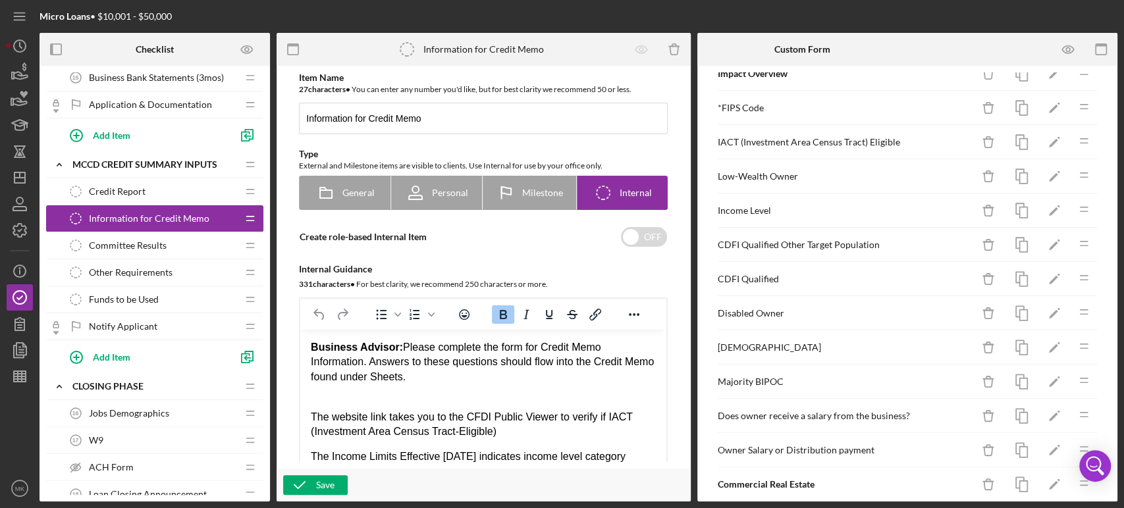
scroll to position [658, 0]
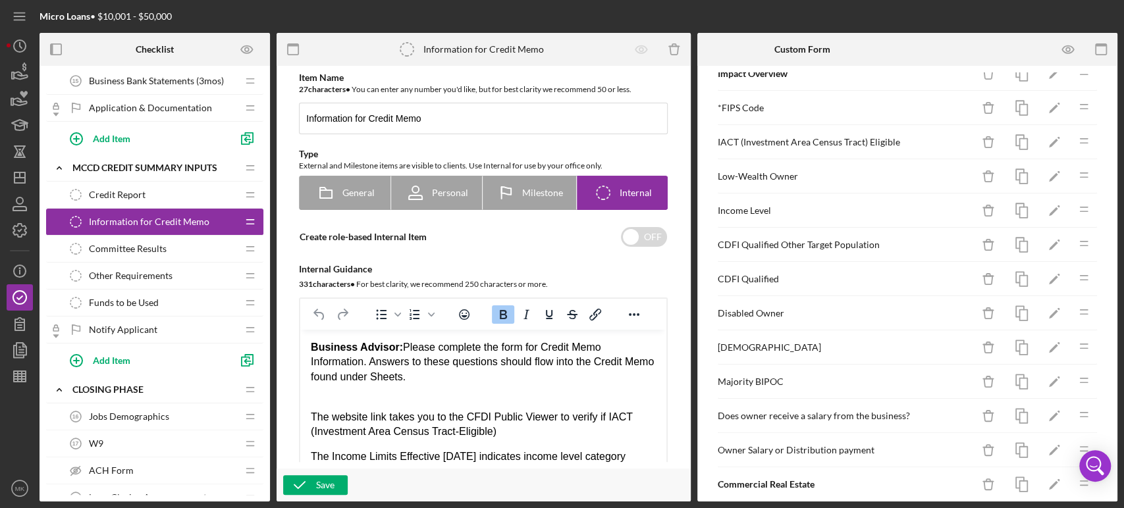
click at [166, 272] on span "Other Requirements" at bounding box center [131, 276] width 84 height 11
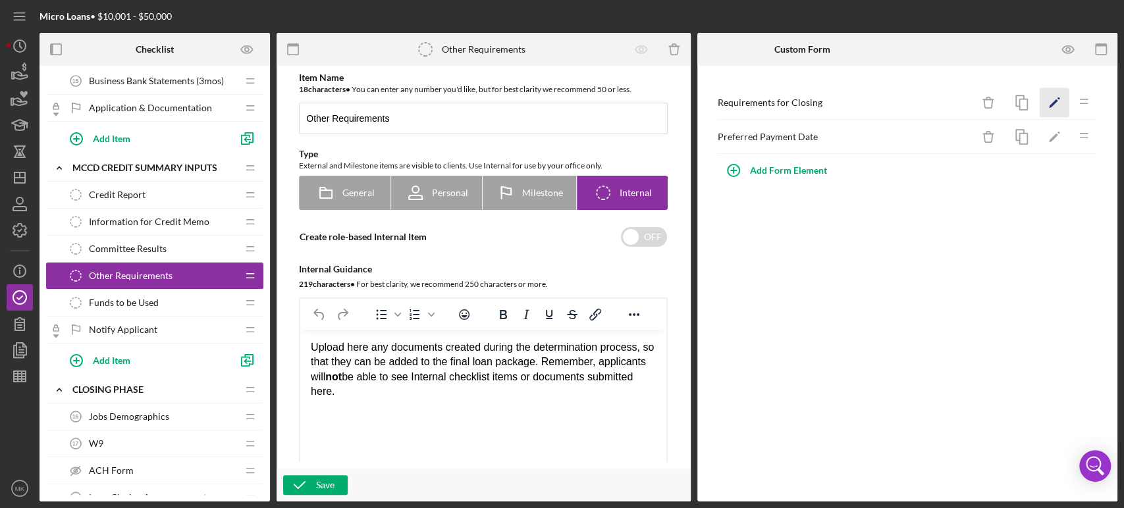
click at [1055, 101] on polygon "button" at bounding box center [1053, 103] width 9 height 9
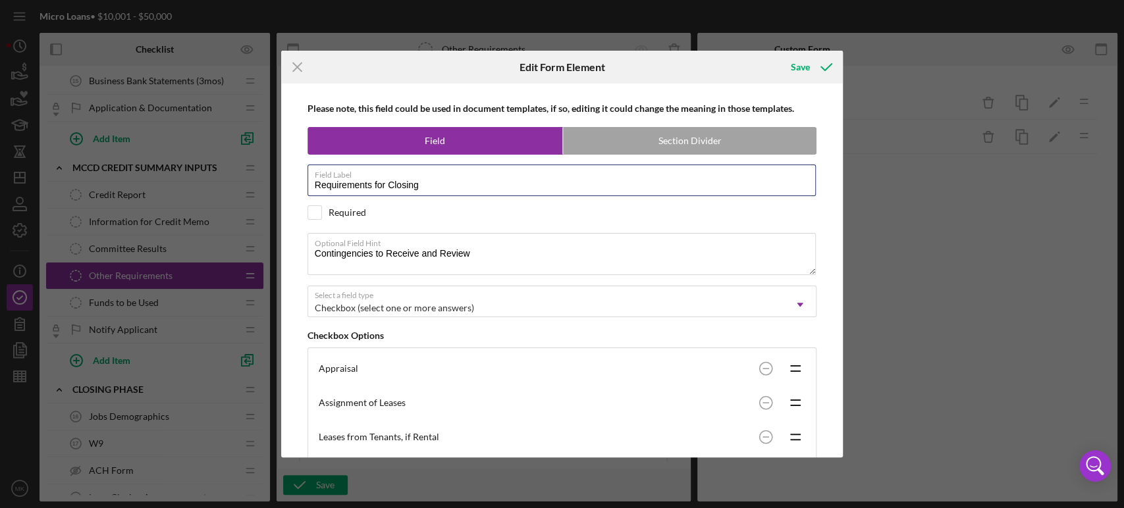
drag, startPoint x: 427, startPoint y: 186, endPoint x: 270, endPoint y: 194, distance: 156.9
click at [270, 194] on div "Icon/Menu Close Edit Form Element Save Please note, this field could be used in…" at bounding box center [562, 254] width 1124 height 508
drag, startPoint x: 483, startPoint y: 257, endPoint x: 294, endPoint y: 257, distance: 189.6
click at [294, 257] on div "Please note, this field could be used in document templates, if so, editing it …" at bounding box center [562, 271] width 549 height 374
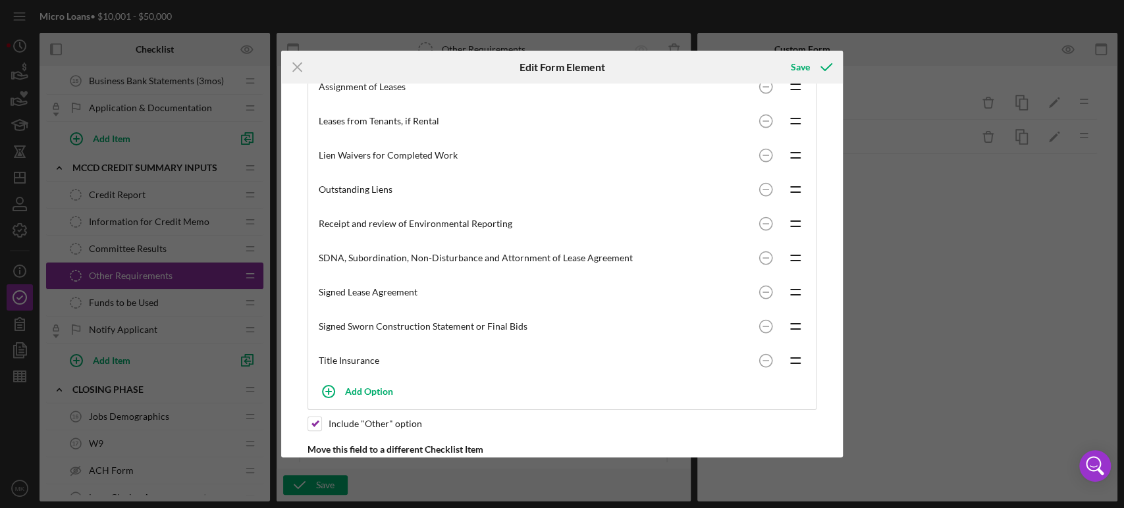
scroll to position [365, 0]
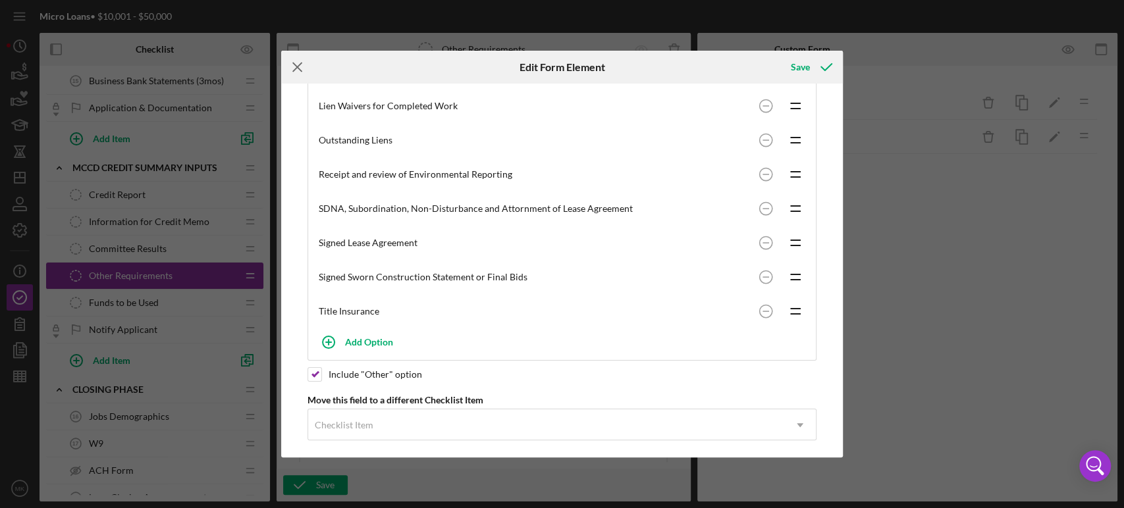
click at [294, 68] on icon "Icon/Menu Close" at bounding box center [297, 67] width 33 height 33
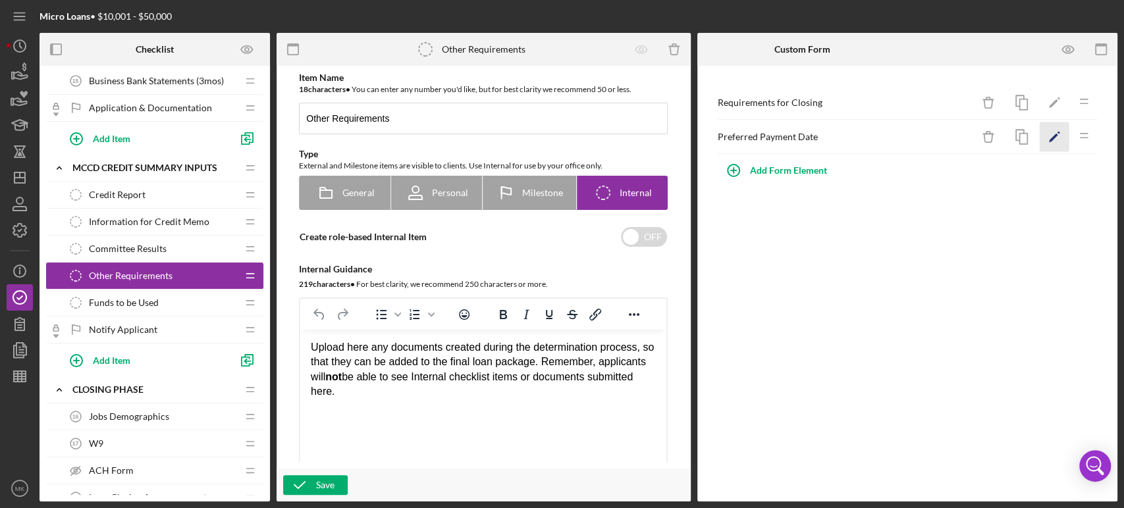
click at [1050, 141] on polygon "button" at bounding box center [1053, 138] width 9 height 9
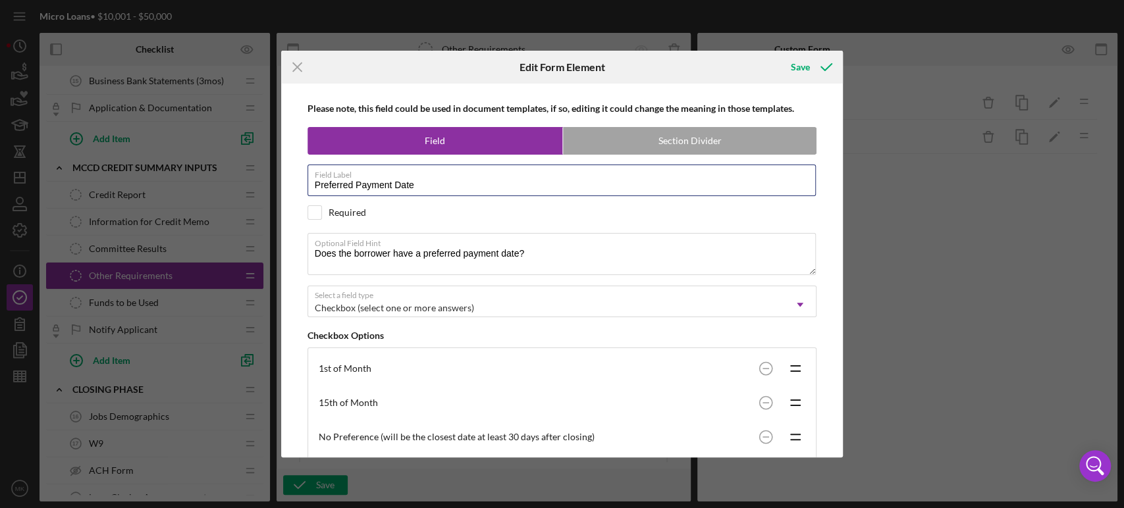
drag, startPoint x: 433, startPoint y: 183, endPoint x: 281, endPoint y: 165, distance: 152.5
click at [281, 165] on div "Please note, this field could be used in document templates, if so, editing it …" at bounding box center [562, 271] width 562 height 374
drag, startPoint x: 532, startPoint y: 254, endPoint x: 269, endPoint y: 254, distance: 263.4
click at [269, 254] on div "Icon/Menu Close Edit Form Element Save Please note, this field could be used in…" at bounding box center [562, 254] width 1124 height 508
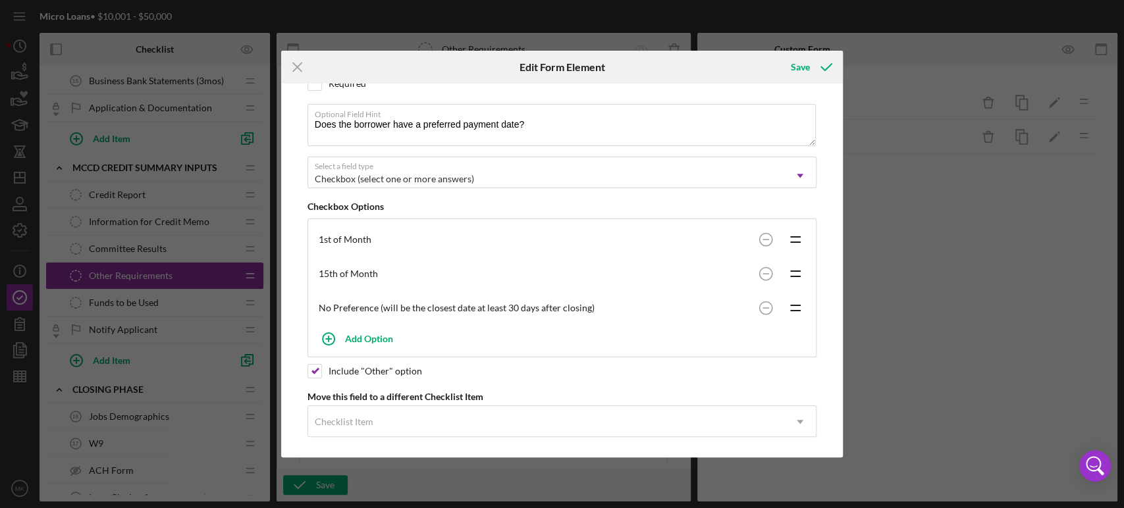
scroll to position [134, 0]
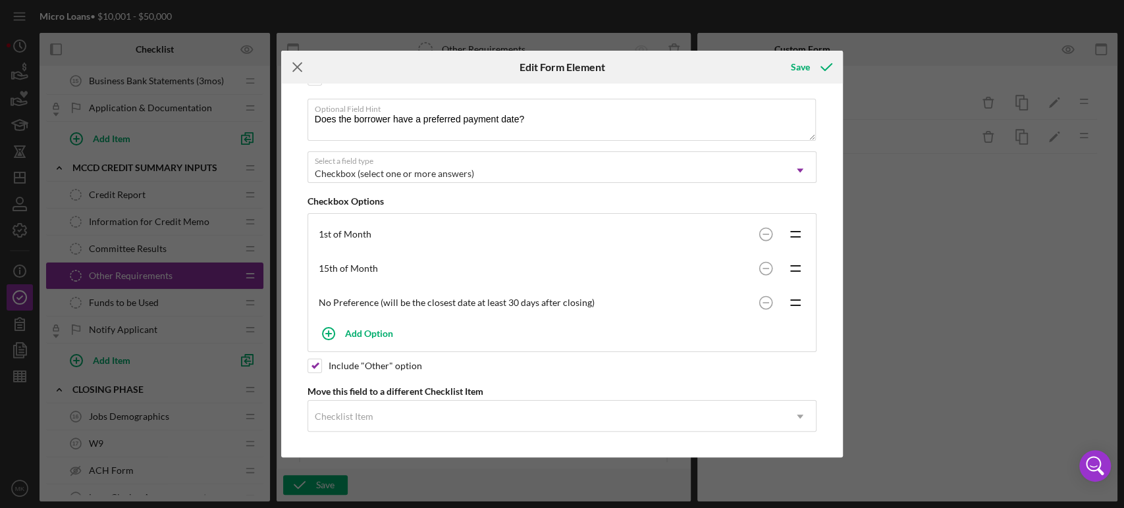
click at [296, 67] on line at bounding box center [297, 67] width 9 height 9
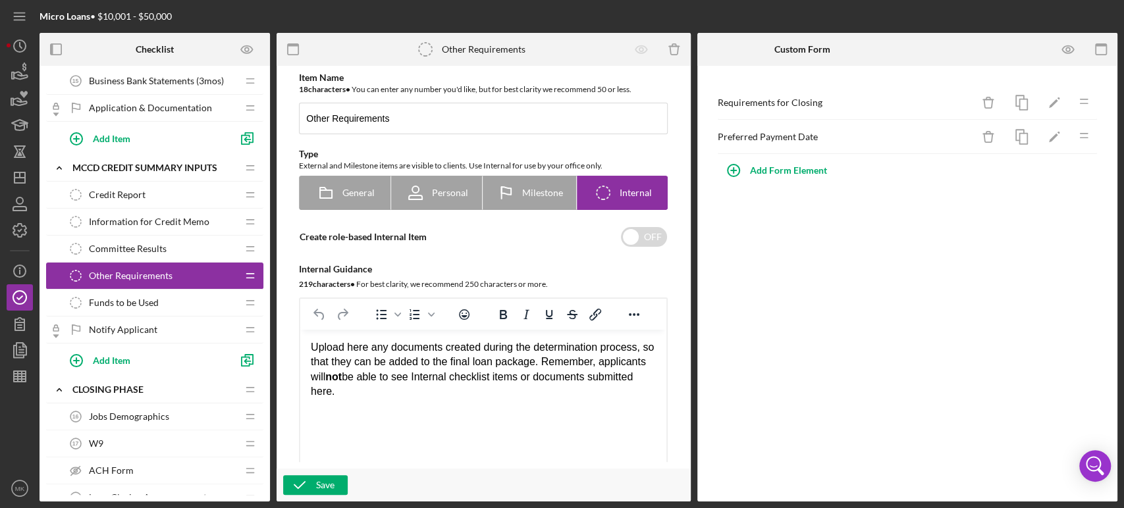
click at [137, 246] on span "Committee Results" at bounding box center [128, 249] width 78 height 11
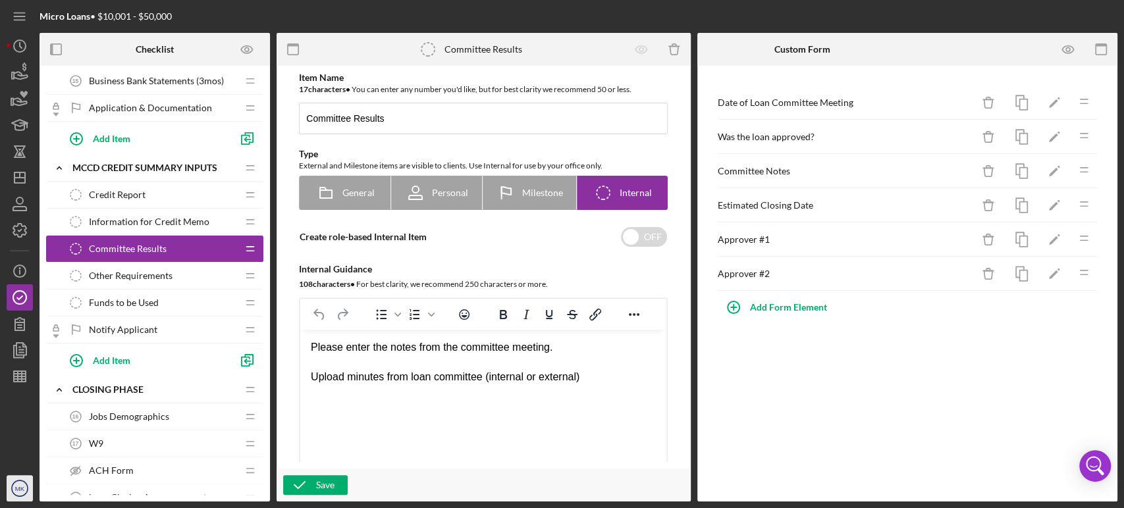
click at [17, 483] on icon "MK" at bounding box center [20, 488] width 26 height 33
click at [22, 487] on text "MK" at bounding box center [20, 488] width 10 height 7
